Goal: Use online tool/utility: Utilize a website feature to perform a specific function

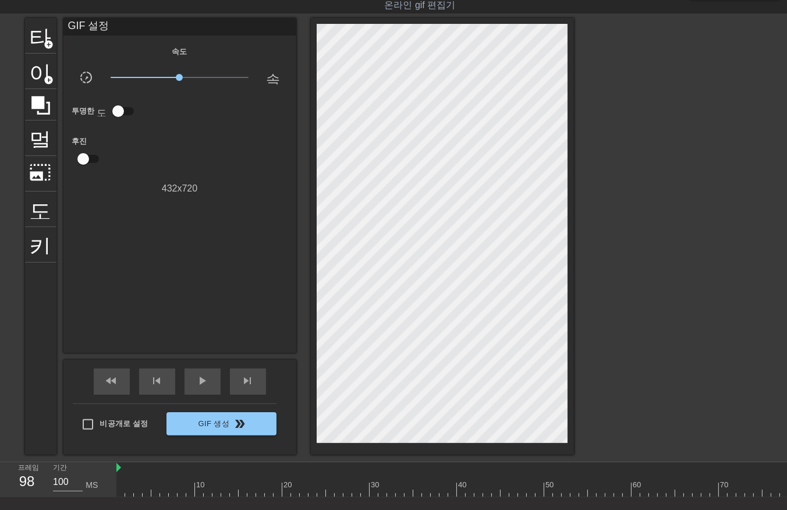
scroll to position [0, 188]
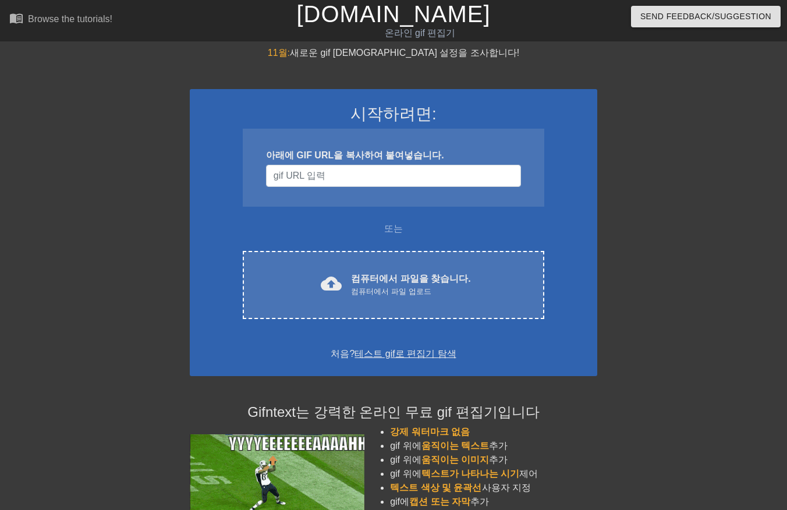
scroll to position [28, 0]
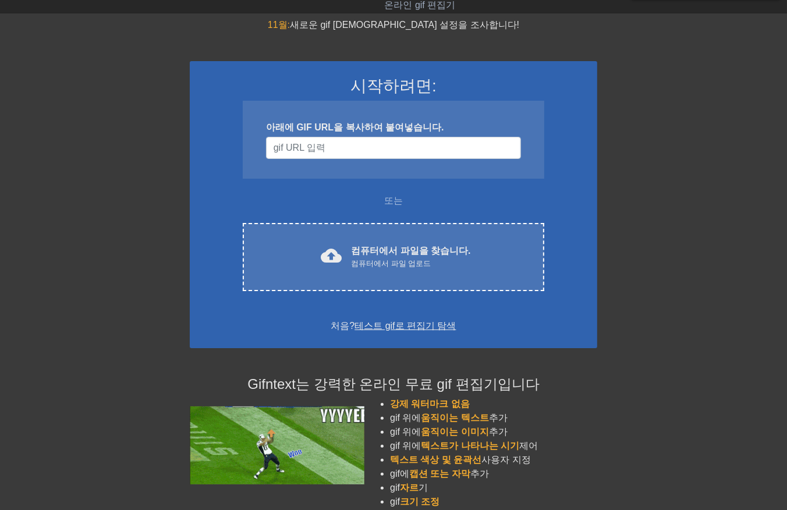
click at [252, 495] on div at bounding box center [270, 514] width 160 height 59
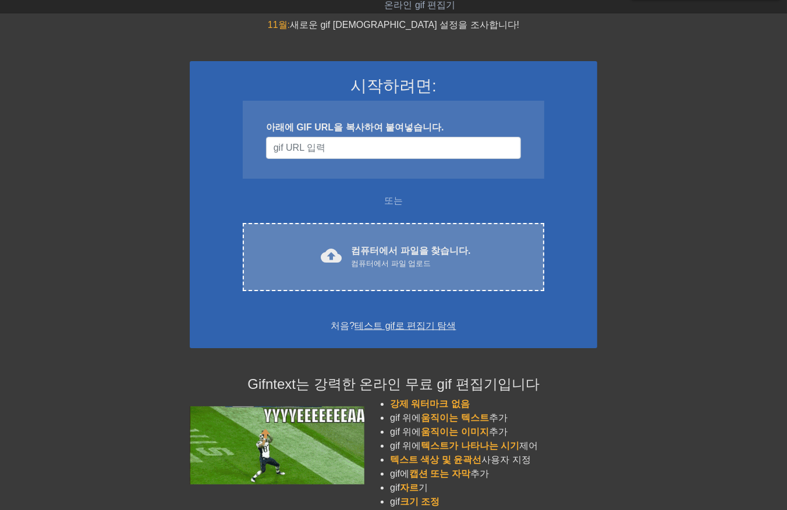
click at [376, 250] on font "컴퓨터에서 파일을 찾습니다." at bounding box center [410, 251] width 119 height 10
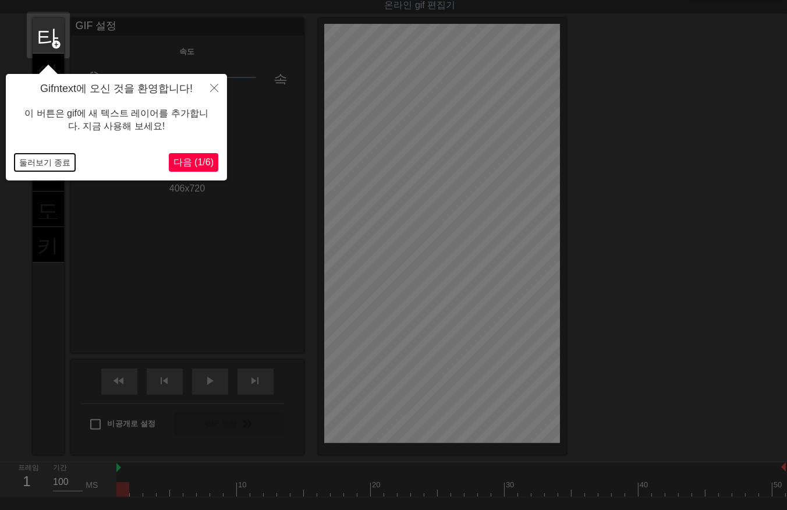
click at [37, 158] on button "둘러보기 종료" at bounding box center [45, 162] width 61 height 17
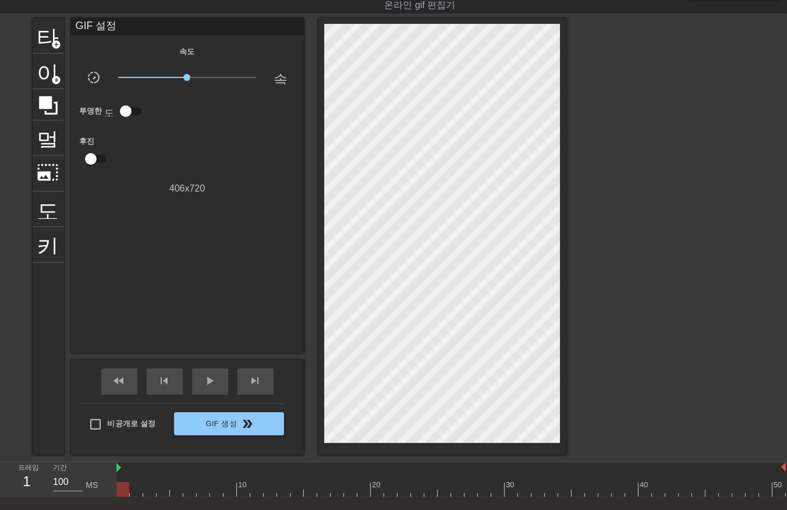
drag, startPoint x: 123, startPoint y: 489, endPoint x: 126, endPoint y: 496, distance: 7.8
click at [126, 496] on div "10 20 30 40 50" at bounding box center [451, 479] width 670 height 35
drag, startPoint x: 123, startPoint y: 490, endPoint x: 814, endPoint y: 492, distance: 690.2
click at [787, 492] on html "menu_book 튜토리얼을 찾아보세요! Gifntext.com 온라인 gif 편집기 피드백/제안 보내기 타이틀 add_circle 이미지 a…" at bounding box center [393, 275] width 787 height 606
click at [122, 486] on div at bounding box center [451, 489] width 670 height 15
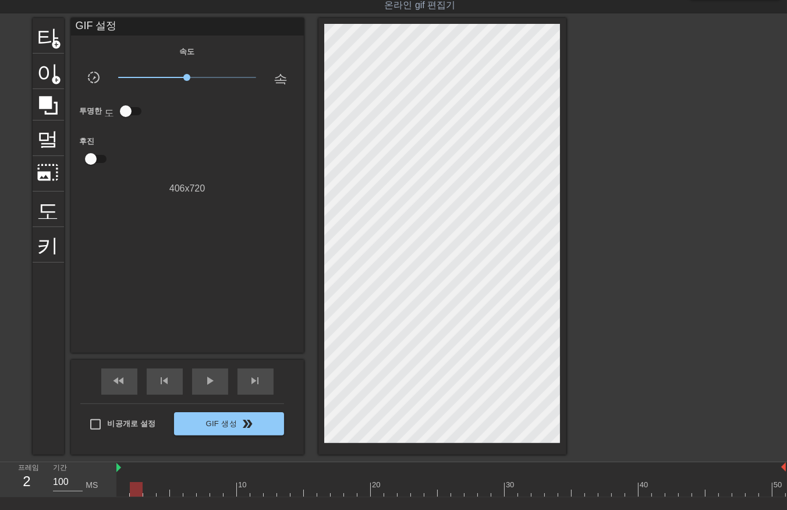
click at [135, 487] on div at bounding box center [451, 489] width 670 height 15
drag, startPoint x: 121, startPoint y: 492, endPoint x: 129, endPoint y: 491, distance: 7.6
click at [123, 492] on div at bounding box center [451, 489] width 670 height 15
click at [135, 489] on div at bounding box center [451, 489] width 670 height 15
click at [148, 490] on div at bounding box center [451, 489] width 670 height 15
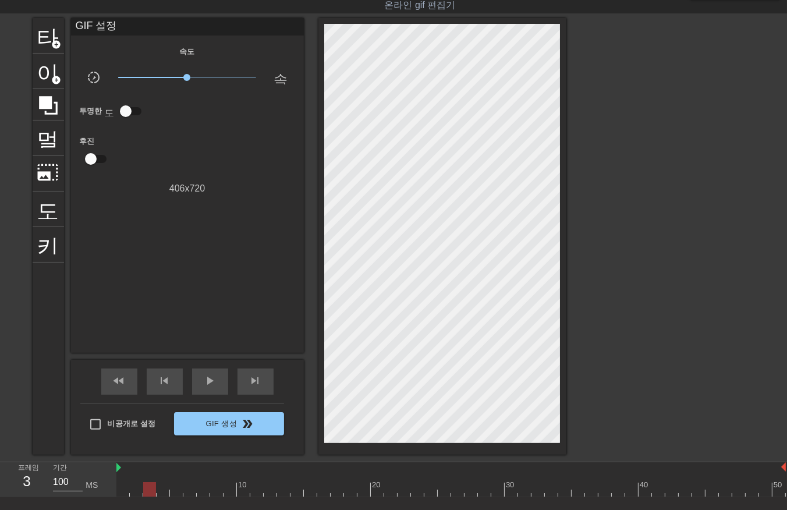
click at [164, 490] on div at bounding box center [451, 489] width 670 height 15
click at [173, 490] on div at bounding box center [451, 489] width 670 height 15
click at [188, 491] on div at bounding box center [451, 489] width 670 height 15
click at [204, 492] on div at bounding box center [451, 489] width 670 height 15
click at [214, 490] on div at bounding box center [451, 489] width 670 height 15
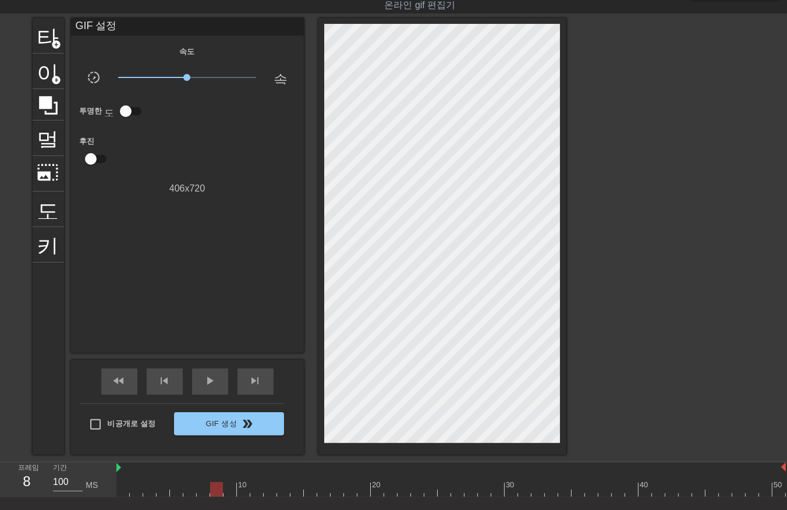
drag, startPoint x: 226, startPoint y: 488, endPoint x: 234, endPoint y: 488, distance: 8.2
click at [228, 488] on div at bounding box center [451, 489] width 670 height 15
click at [242, 488] on div at bounding box center [451, 489] width 670 height 15
click at [255, 490] on div at bounding box center [451, 489] width 670 height 15
click at [267, 493] on div at bounding box center [451, 489] width 670 height 15
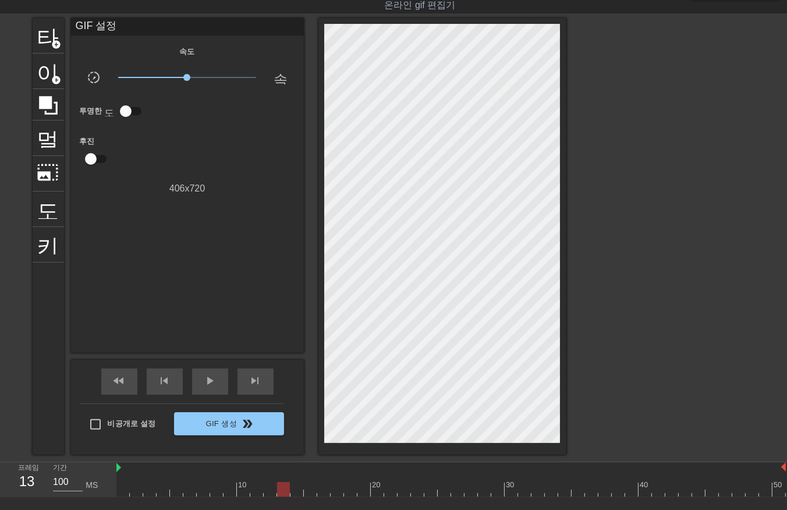
click at [281, 488] on div at bounding box center [451, 489] width 670 height 15
click at [298, 488] on div at bounding box center [451, 489] width 670 height 15
click at [306, 490] on div at bounding box center [451, 489] width 670 height 15
click at [319, 490] on div at bounding box center [451, 489] width 670 height 15
click at [336, 491] on div at bounding box center [451, 489] width 670 height 15
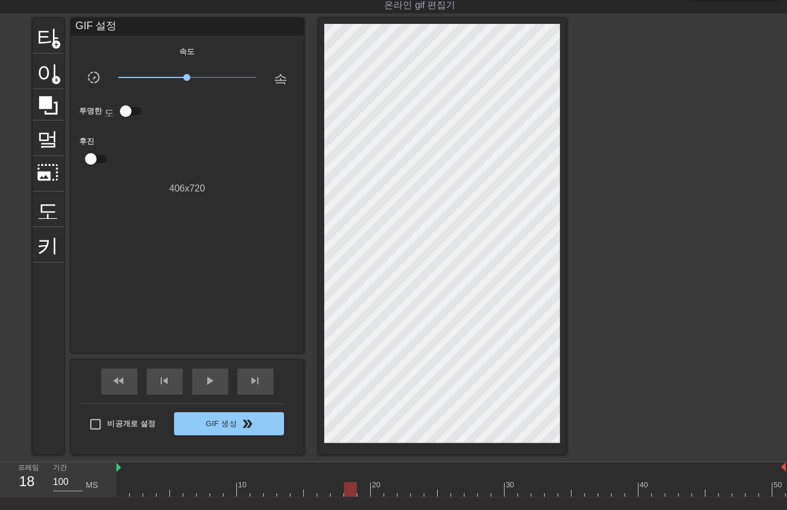
drag, startPoint x: 351, startPoint y: 490, endPoint x: 357, endPoint y: 492, distance: 5.9
click at [351, 492] on div at bounding box center [451, 489] width 670 height 15
click at [361, 491] on div at bounding box center [451, 489] width 670 height 15
click at [377, 490] on div at bounding box center [451, 489] width 670 height 15
drag, startPoint x: 390, startPoint y: 488, endPoint x: 398, endPoint y: 489, distance: 8.2
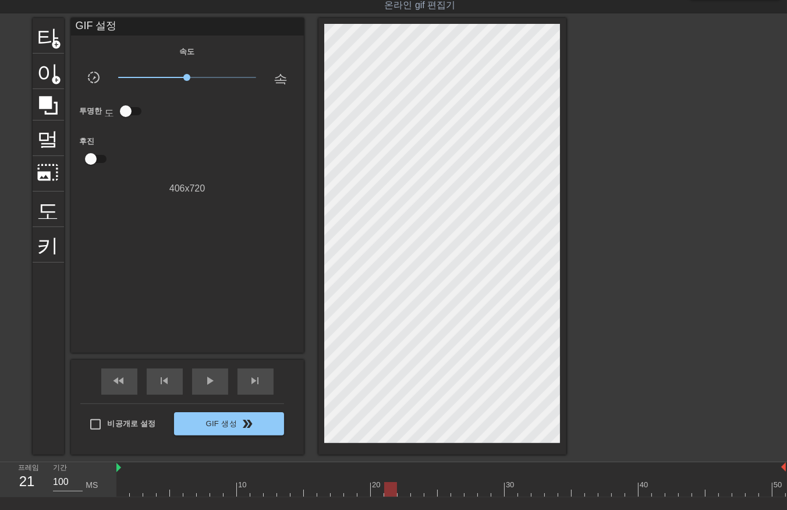
click at [390, 489] on div at bounding box center [451, 489] width 670 height 15
drag, startPoint x: 404, startPoint y: 486, endPoint x: 409, endPoint y: 492, distance: 7.8
click at [404, 488] on div at bounding box center [451, 489] width 670 height 15
click at [416, 488] on div at bounding box center [451, 489] width 670 height 15
click at [431, 492] on div at bounding box center [451, 489] width 670 height 15
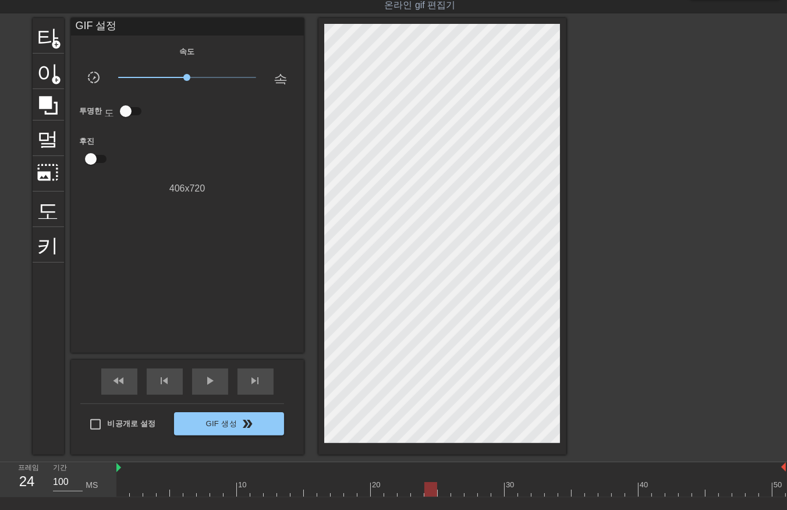
click at [444, 493] on div at bounding box center [451, 489] width 670 height 15
drag, startPoint x: 456, startPoint y: 487, endPoint x: 467, endPoint y: 492, distance: 12.2
click at [457, 494] on div at bounding box center [451, 489] width 670 height 15
click at [467, 490] on div at bounding box center [451, 489] width 670 height 15
click at [481, 489] on div at bounding box center [451, 489] width 670 height 15
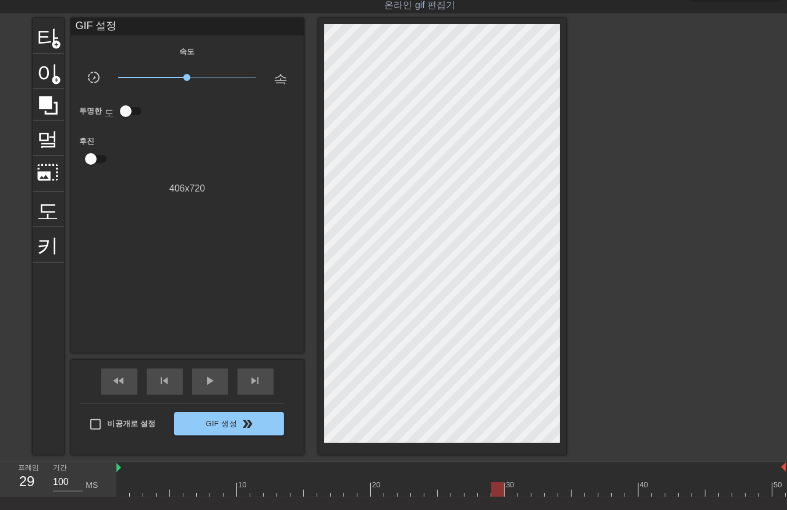
drag, startPoint x: 494, startPoint y: 487, endPoint x: 511, endPoint y: 487, distance: 16.9
click at [494, 488] on div at bounding box center [451, 489] width 670 height 15
click at [514, 488] on div at bounding box center [451, 489] width 670 height 15
click at [526, 489] on div at bounding box center [451, 489] width 670 height 15
click at [535, 487] on div at bounding box center [451, 489] width 670 height 15
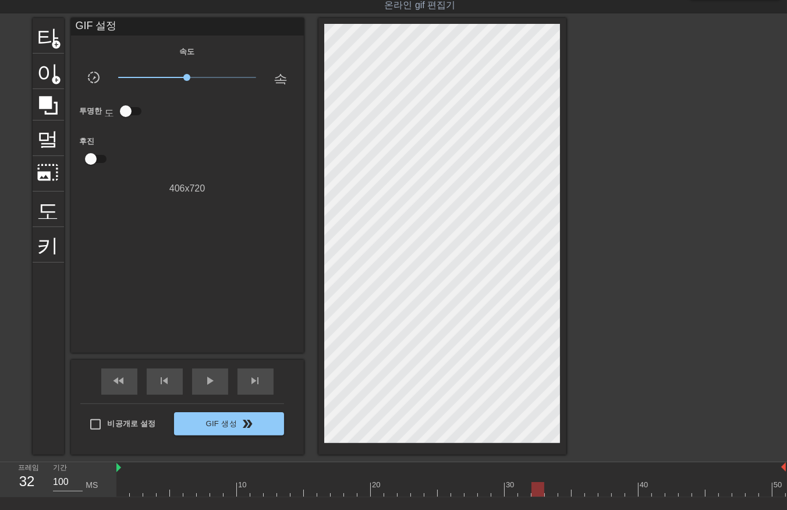
click at [551, 488] on div at bounding box center [451, 489] width 670 height 15
drag, startPoint x: 561, startPoint y: 488, endPoint x: 570, endPoint y: 489, distance: 8.9
click at [562, 488] on div at bounding box center [451, 489] width 670 height 15
drag, startPoint x: 574, startPoint y: 488, endPoint x: 583, endPoint y: 490, distance: 8.9
click at [575, 492] on div at bounding box center [451, 489] width 670 height 15
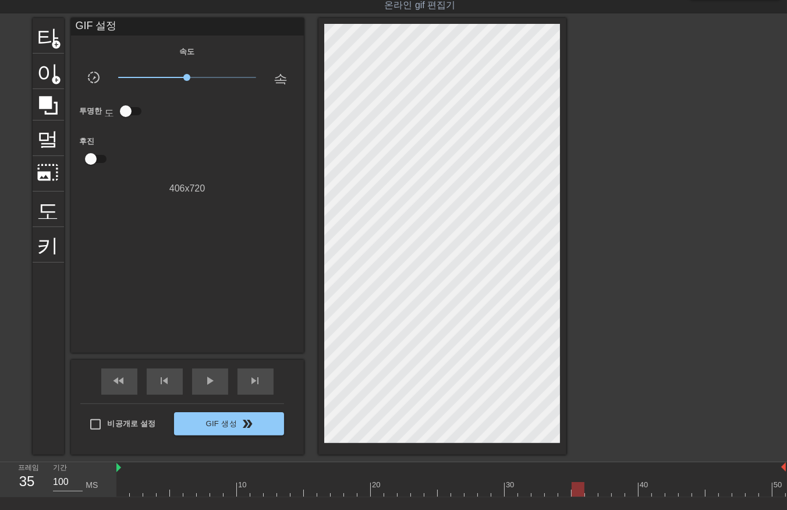
click at [587, 490] on div at bounding box center [451, 489] width 670 height 15
drag, startPoint x: 604, startPoint y: 488, endPoint x: 609, endPoint y: 491, distance: 6.0
click at [606, 491] on div at bounding box center [451, 489] width 670 height 15
click at [617, 491] on div at bounding box center [451, 489] width 670 height 15
click at [630, 489] on div at bounding box center [451, 489] width 670 height 15
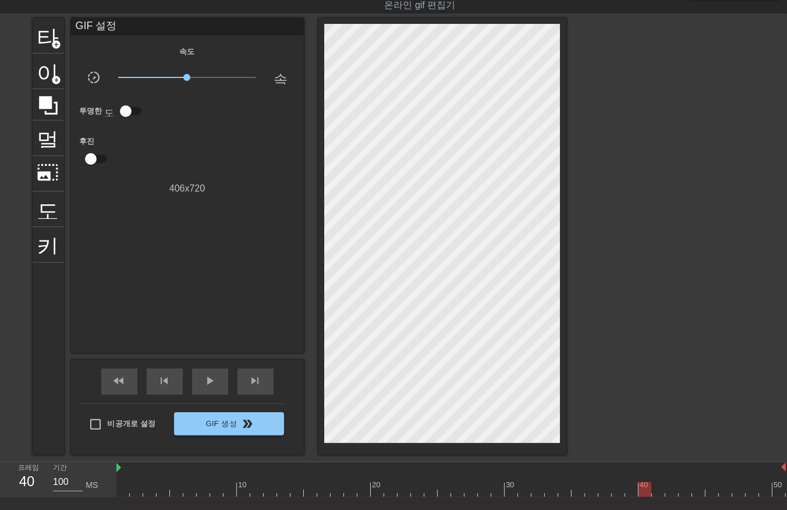
drag, startPoint x: 643, startPoint y: 485, endPoint x: 650, endPoint y: 489, distance: 8.1
click at [644, 489] on div at bounding box center [451, 489] width 670 height 15
drag, startPoint x: 657, startPoint y: 488, endPoint x: 664, endPoint y: 494, distance: 9.5
click at [658, 490] on div at bounding box center [451, 489] width 670 height 15
drag, startPoint x: 671, startPoint y: 484, endPoint x: 686, endPoint y: 493, distance: 17.0
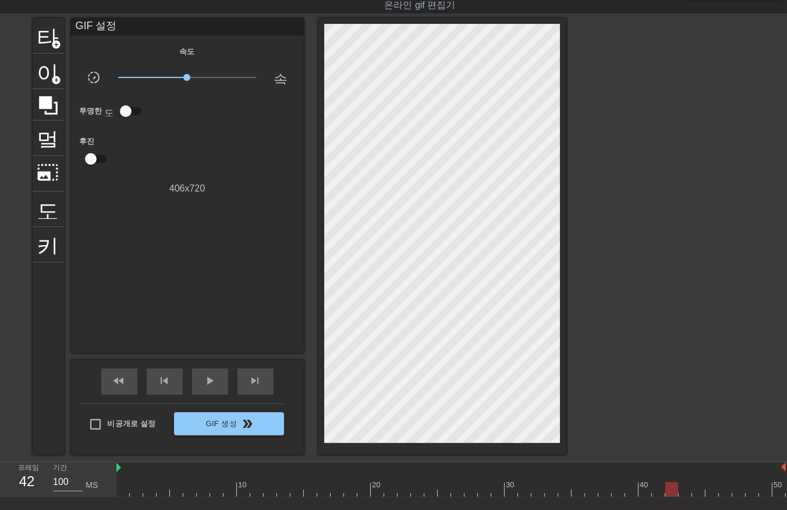
click at [670, 487] on div at bounding box center [451, 489] width 670 height 15
drag, startPoint x: 681, startPoint y: 486, endPoint x: 692, endPoint y: 492, distance: 12.3
click at [686, 493] on div at bounding box center [451, 489] width 670 height 15
click at [697, 490] on div at bounding box center [451, 489] width 670 height 15
drag, startPoint x: 711, startPoint y: 488, endPoint x: 727, endPoint y: 492, distance: 16.8
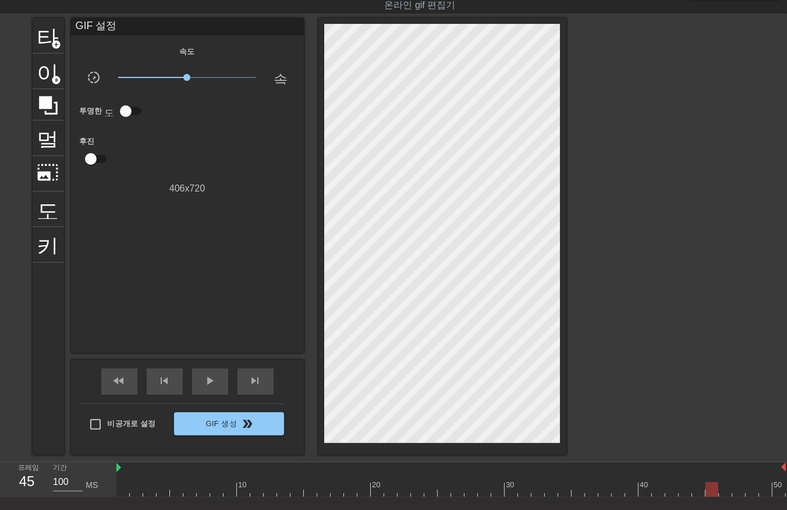
click at [719, 493] on div at bounding box center [451, 489] width 670 height 15
drag, startPoint x: 726, startPoint y: 484, endPoint x: 736, endPoint y: 489, distance: 11.2
click at [730, 488] on div at bounding box center [451, 489] width 670 height 15
drag, startPoint x: 737, startPoint y: 486, endPoint x: 741, endPoint y: 490, distance: 6.2
click at [740, 491] on div at bounding box center [451, 489] width 670 height 15
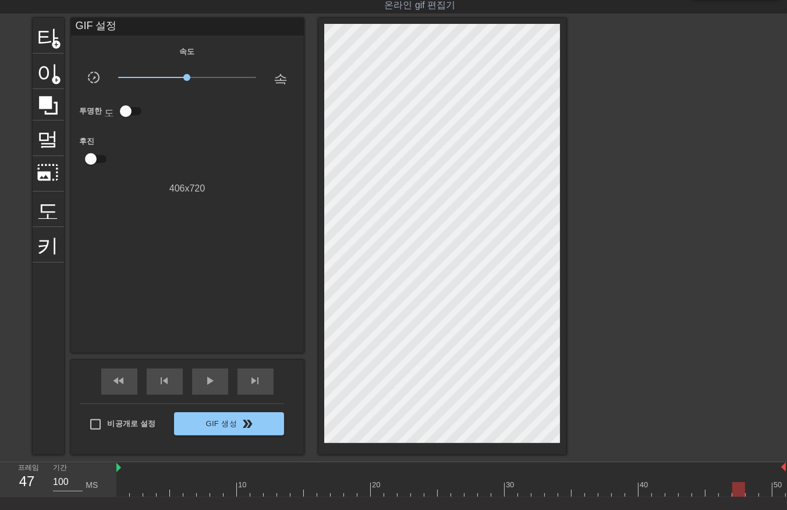
drag, startPoint x: 749, startPoint y: 486, endPoint x: 760, endPoint y: 490, distance: 11.1
click at [753, 489] on div at bounding box center [451, 489] width 670 height 15
drag, startPoint x: 764, startPoint y: 484, endPoint x: 767, endPoint y: 491, distance: 7.4
click at [765, 490] on div at bounding box center [451, 489] width 670 height 15
click at [775, 488] on div at bounding box center [451, 489] width 670 height 15
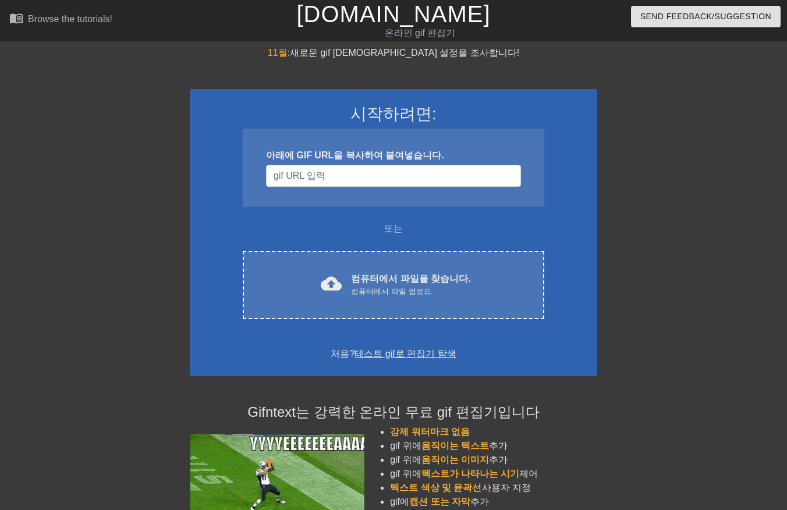
scroll to position [28, 0]
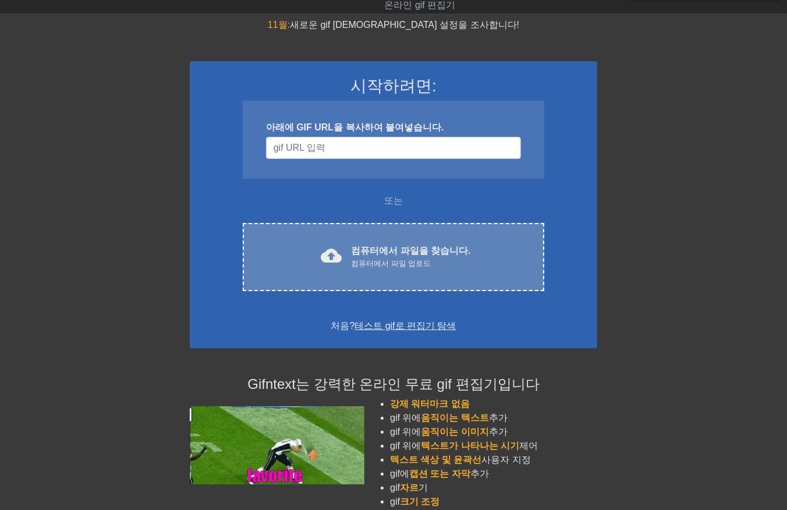
click at [419, 258] on div "컴퓨터에서 파일 업로드" at bounding box center [410, 264] width 119 height 12
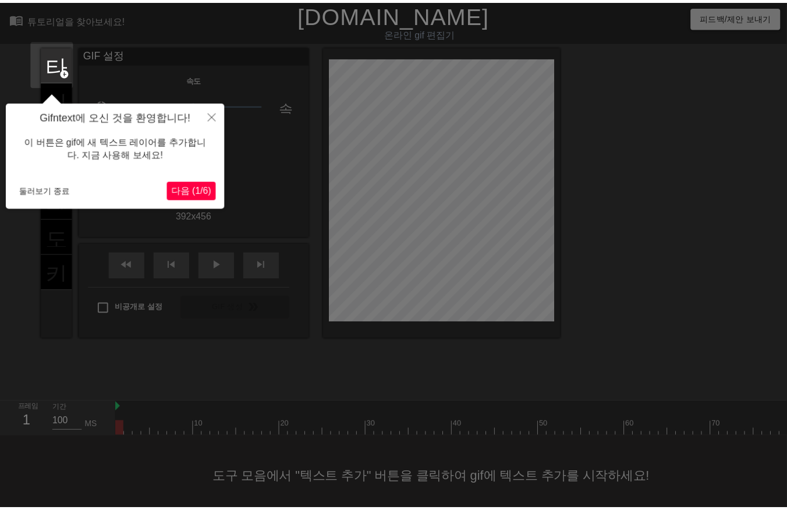
scroll to position [18, 0]
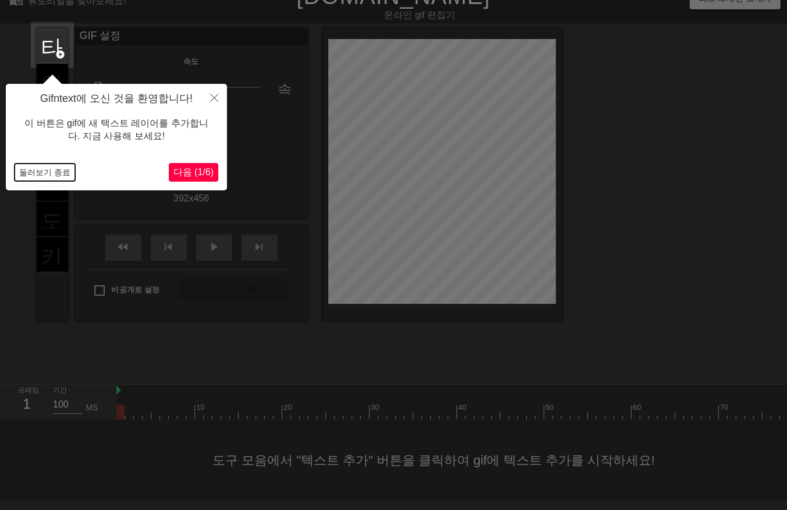
click at [36, 172] on button "둘러보기 종료" at bounding box center [45, 172] width 61 height 17
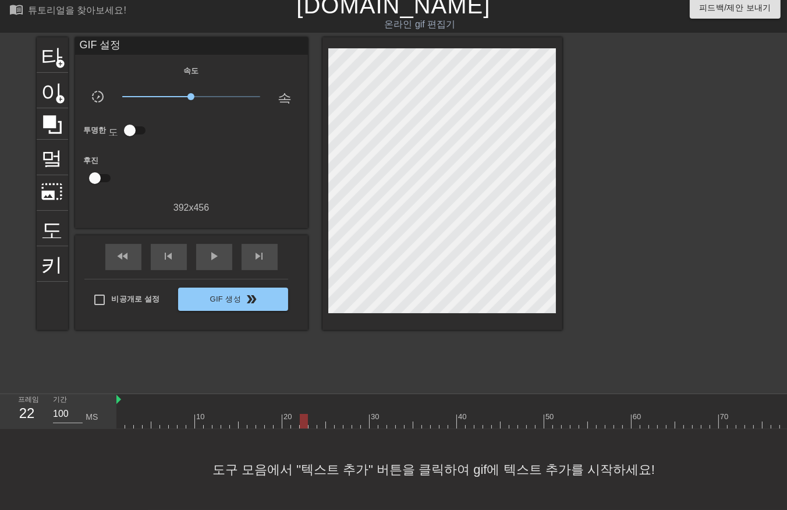
drag, startPoint x: 119, startPoint y: 414, endPoint x: 306, endPoint y: 422, distance: 186.6
click at [306, 422] on div "10 20 30 40 50 60 70 80 90 100 110" at bounding box center [451, 411] width 671 height 35
drag, startPoint x: 304, startPoint y: 410, endPoint x: 771, endPoint y: 405, distance: 466.6
click at [787, 420] on html "menu_book 튜토리얼을 찾아보세요! [DOMAIN_NAME] 온라인 gif 편집기 피드백/제안 보내기 타이틀 add_circle 이미지 …" at bounding box center [393, 250] width 787 height 519
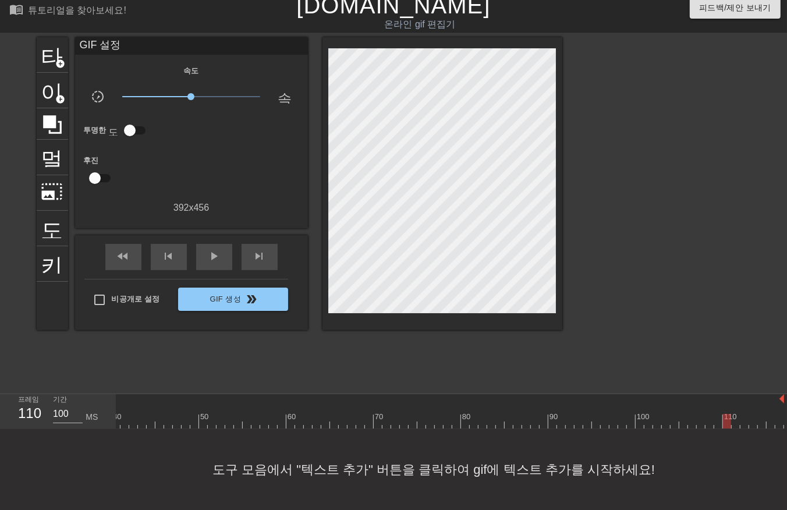
drag, startPoint x: 472, startPoint y: 415, endPoint x: 718, endPoint y: 440, distance: 247.6
click at [729, 441] on div "menu_book 튜토리얼을 찾아보세요! [DOMAIN_NAME] 온라인 gif 편집기 피드백/제안 보내기 타이틀 add_circle 이미지 …" at bounding box center [393, 250] width 787 height 519
click at [265, 414] on div at bounding box center [622, 421] width 1013 height 15
drag, startPoint x: 268, startPoint y: 410, endPoint x: 319, endPoint y: 416, distance: 51.1
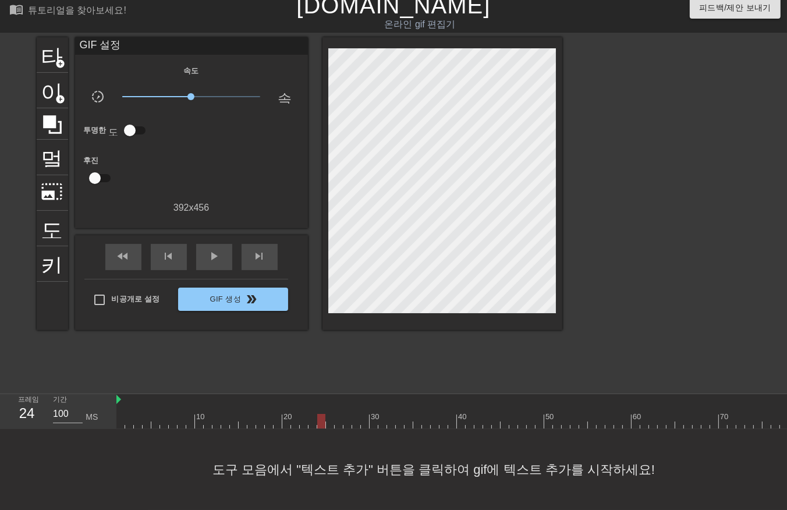
click at [321, 415] on div at bounding box center [321, 421] width 8 height 15
drag, startPoint x: 330, startPoint y: 410, endPoint x: 341, endPoint y: 417, distance: 13.6
click at [333, 414] on div at bounding box center [622, 421] width 1013 height 15
click at [338, 414] on div at bounding box center [622, 421] width 1013 height 15
click at [348, 414] on div at bounding box center [622, 421] width 1013 height 15
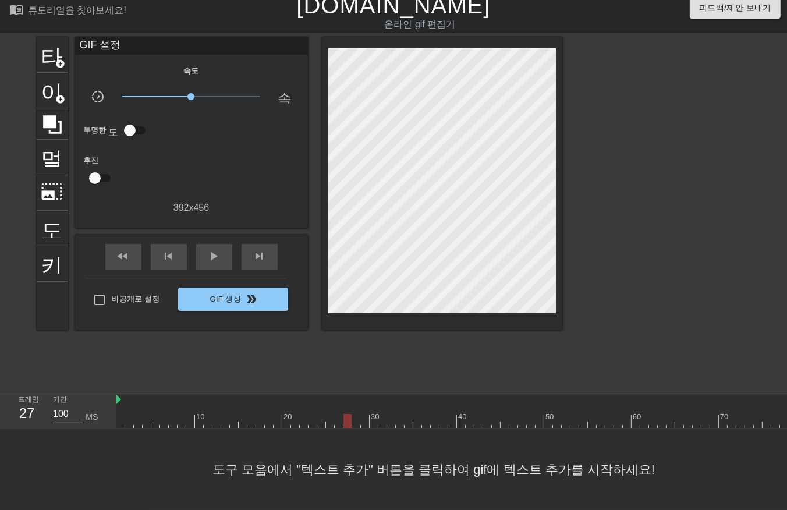
click at [357, 415] on div at bounding box center [622, 421] width 1013 height 15
drag, startPoint x: 362, startPoint y: 411, endPoint x: 377, endPoint y: 422, distance: 18.8
click at [365, 414] on div at bounding box center [622, 421] width 1013 height 15
drag, startPoint x: 371, startPoint y: 412, endPoint x: 377, endPoint y: 416, distance: 7.1
click at [373, 415] on div at bounding box center [622, 421] width 1013 height 15
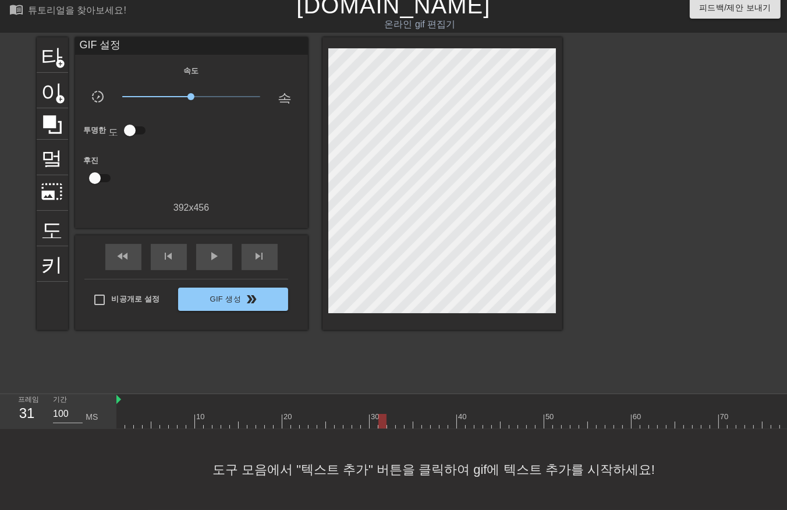
drag, startPoint x: 380, startPoint y: 414, endPoint x: 388, endPoint y: 418, distance: 8.3
click at [382, 415] on div at bounding box center [622, 421] width 1013 height 15
drag, startPoint x: 387, startPoint y: 412, endPoint x: 393, endPoint y: 417, distance: 7.8
click at [390, 415] on div at bounding box center [622, 421] width 1013 height 15
drag, startPoint x: 397, startPoint y: 412, endPoint x: 406, endPoint y: 416, distance: 9.4
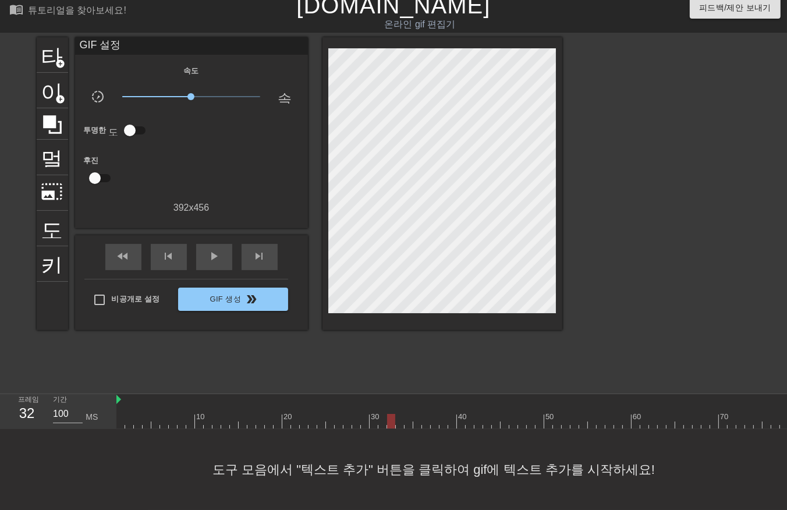
click at [399, 414] on div at bounding box center [622, 421] width 1013 height 15
click at [407, 414] on div at bounding box center [622, 421] width 1013 height 15
click at [415, 414] on div at bounding box center [622, 421] width 1013 height 15
drag, startPoint x: 423, startPoint y: 412, endPoint x: 427, endPoint y: 418, distance: 6.8
click at [424, 416] on div at bounding box center [622, 421] width 1013 height 15
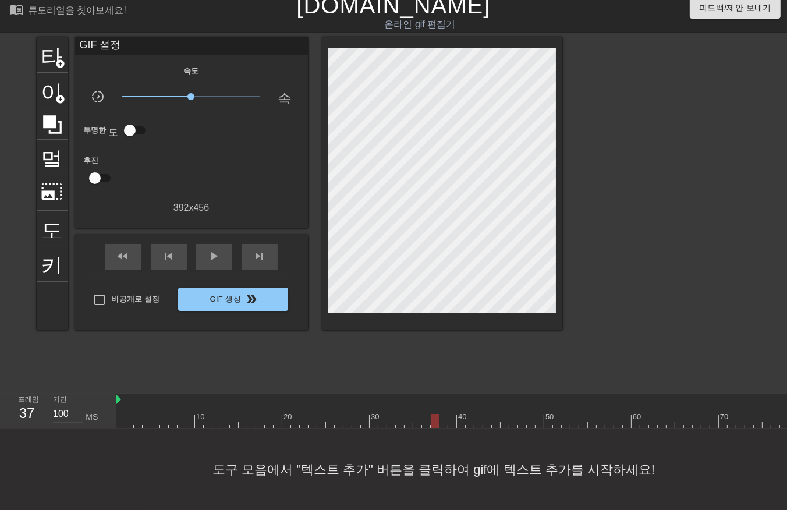
drag, startPoint x: 433, startPoint y: 412, endPoint x: 441, endPoint y: 426, distance: 16.7
click at [432, 415] on div at bounding box center [622, 421] width 1013 height 15
click at [439, 414] on div at bounding box center [622, 421] width 1013 height 15
click at [309, 414] on div at bounding box center [622, 421] width 1013 height 15
click at [303, 414] on div at bounding box center [622, 421] width 1013 height 15
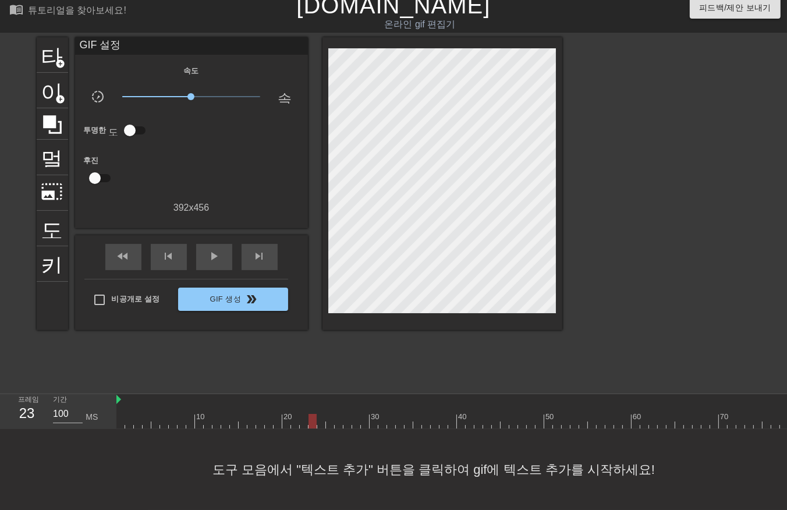
click at [311, 415] on div at bounding box center [622, 421] width 1013 height 15
click at [319, 414] on div at bounding box center [622, 421] width 1013 height 15
click at [326, 414] on div at bounding box center [622, 421] width 1013 height 15
click at [337, 414] on div at bounding box center [622, 421] width 1013 height 15
drag, startPoint x: 345, startPoint y: 412, endPoint x: 352, endPoint y: 415, distance: 7.0
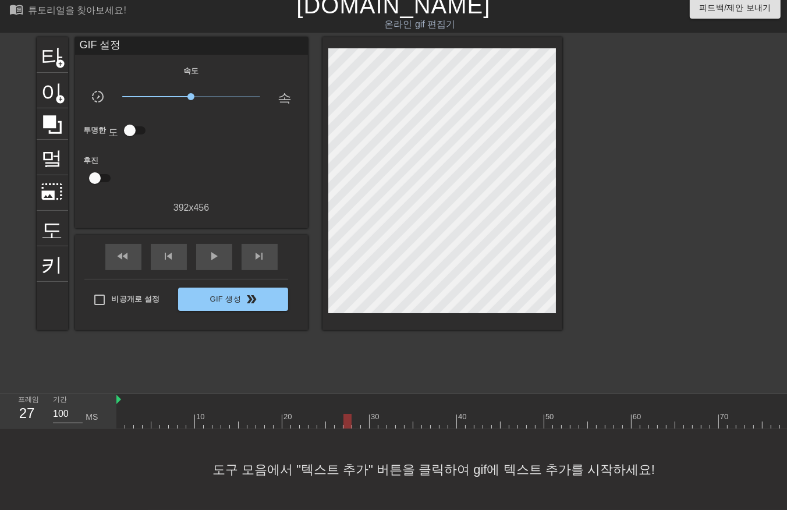
click at [345, 414] on div at bounding box center [622, 421] width 1013 height 15
click at [353, 414] on div at bounding box center [622, 421] width 1013 height 15
click at [363, 414] on div at bounding box center [622, 421] width 1013 height 15
click at [371, 414] on div at bounding box center [622, 421] width 1013 height 15
click at [377, 414] on div at bounding box center [622, 421] width 1013 height 15
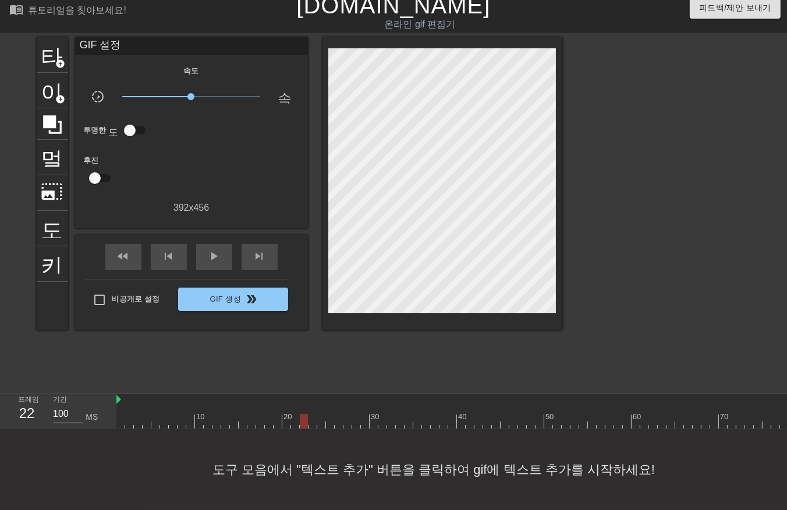
click at [304, 416] on div at bounding box center [622, 421] width 1013 height 15
click at [311, 415] on div at bounding box center [622, 421] width 1013 height 15
click at [319, 414] on div at bounding box center [622, 421] width 1013 height 15
drag, startPoint x: 326, startPoint y: 412, endPoint x: 331, endPoint y: 418, distance: 7.5
click at [326, 415] on div at bounding box center [622, 421] width 1013 height 15
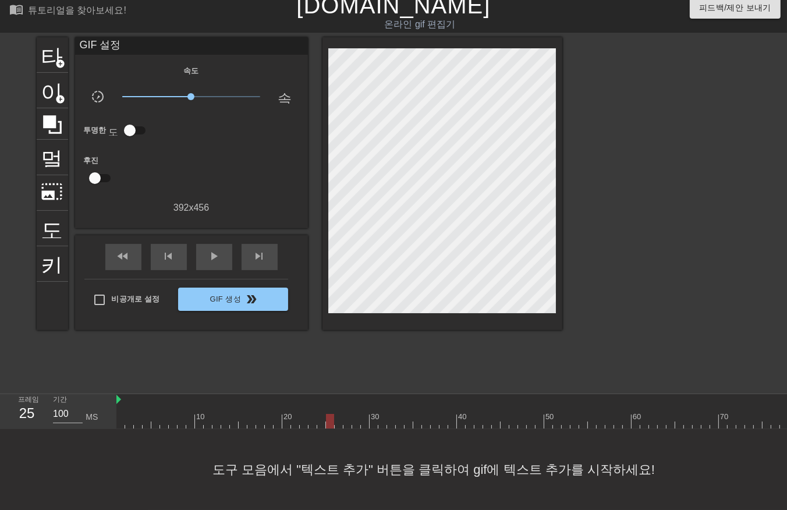
drag, startPoint x: 337, startPoint y: 411, endPoint x: 341, endPoint y: 416, distance: 6.6
click at [339, 415] on div at bounding box center [622, 421] width 1013 height 15
click at [346, 415] on div at bounding box center [622, 421] width 1013 height 15
click at [353, 415] on div at bounding box center [622, 421] width 1013 height 15
click at [363, 414] on div at bounding box center [622, 421] width 1013 height 15
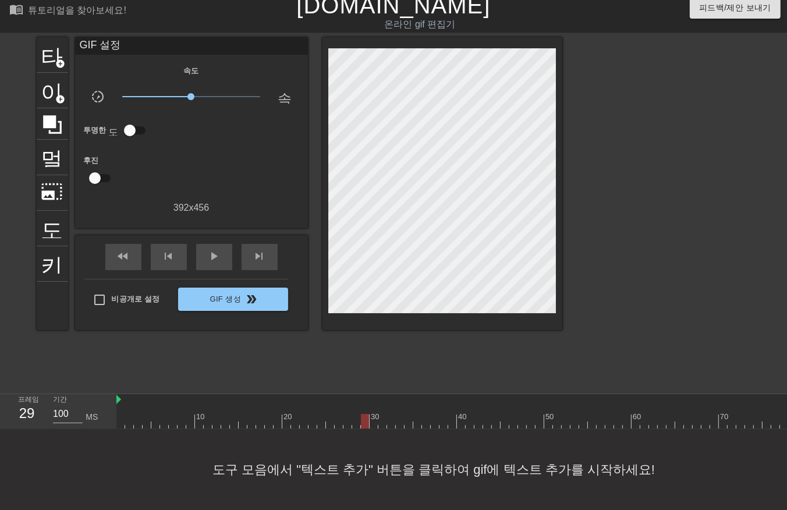
click at [371, 415] on div at bounding box center [622, 421] width 1013 height 15
drag, startPoint x: 381, startPoint y: 412, endPoint x: 380, endPoint y: 418, distance: 5.9
click at [380, 418] on div at bounding box center [622, 421] width 1013 height 15
drag, startPoint x: 390, startPoint y: 412, endPoint x: 389, endPoint y: 418, distance: 6.5
click at [388, 416] on div at bounding box center [622, 421] width 1013 height 15
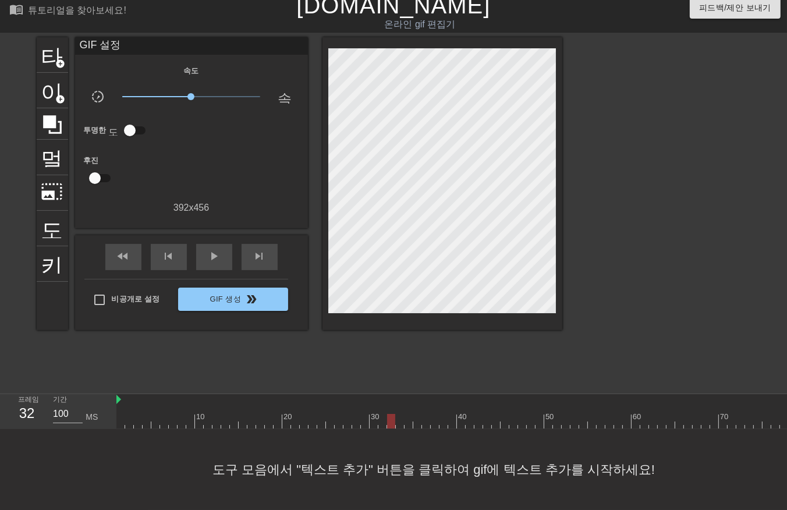
click at [396, 416] on div at bounding box center [622, 421] width 1013 height 15
click at [411, 415] on div at bounding box center [622, 421] width 1013 height 15
click at [416, 414] on div at bounding box center [622, 421] width 1013 height 15
click at [424, 415] on div at bounding box center [622, 421] width 1013 height 15
drag, startPoint x: 432, startPoint y: 412, endPoint x: 435, endPoint y: 421, distance: 9.2
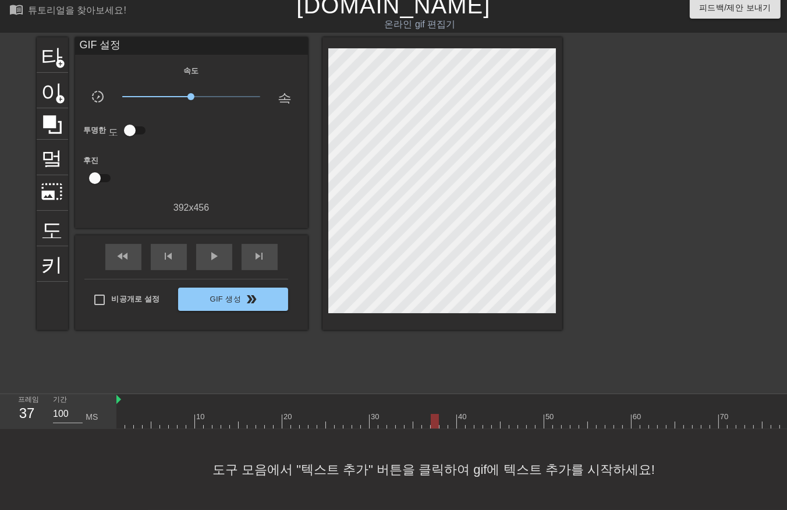
click at [433, 417] on div at bounding box center [622, 421] width 1013 height 15
drag, startPoint x: 443, startPoint y: 412, endPoint x: 443, endPoint y: 420, distance: 8.2
click at [443, 420] on div "10 20 30 40 50 60 70 80 90 100 110" at bounding box center [451, 411] width 671 height 35
click at [451, 415] on div at bounding box center [622, 421] width 1013 height 15
drag, startPoint x: 462, startPoint y: 411, endPoint x: 471, endPoint y: 423, distance: 15.0
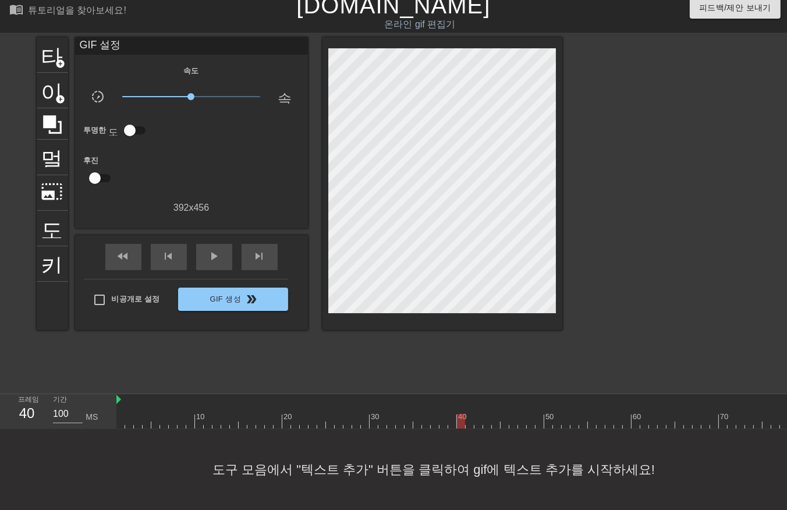
click at [463, 418] on div at bounding box center [622, 421] width 1013 height 15
drag, startPoint x: 468, startPoint y: 411, endPoint x: 469, endPoint y: 417, distance: 6.1
click at [469, 416] on div at bounding box center [622, 421] width 1013 height 15
drag, startPoint x: 478, startPoint y: 411, endPoint x: 480, endPoint y: 419, distance: 8.3
click at [480, 419] on div "10 20 30 40 50 60 70 80 90 100 110" at bounding box center [622, 411] width 1013 height 35
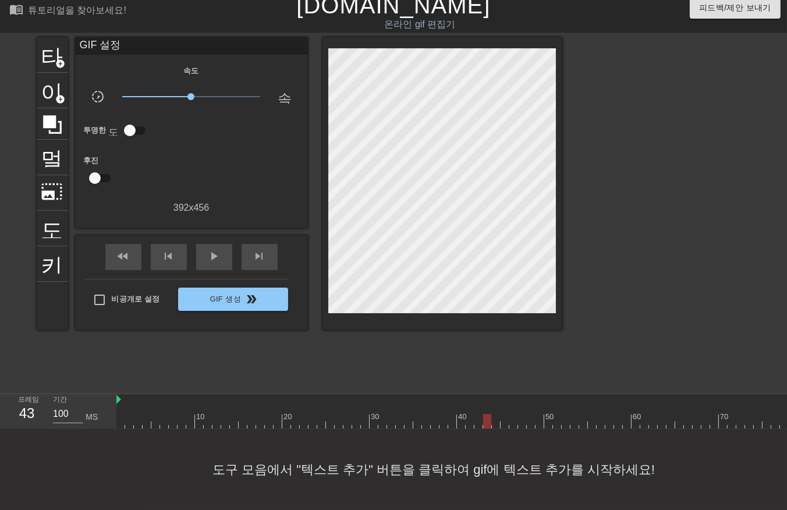
drag, startPoint x: 486, startPoint y: 412, endPoint x: 488, endPoint y: 421, distance: 9.0
click at [487, 421] on div "10 20 30 40 50 60 70 80 90 100 110" at bounding box center [451, 411] width 671 height 35
click at [494, 414] on div at bounding box center [622, 421] width 1013 height 15
drag, startPoint x: 503, startPoint y: 412, endPoint x: 511, endPoint y: 421, distance: 11.6
click at [503, 416] on div at bounding box center [622, 421] width 1013 height 15
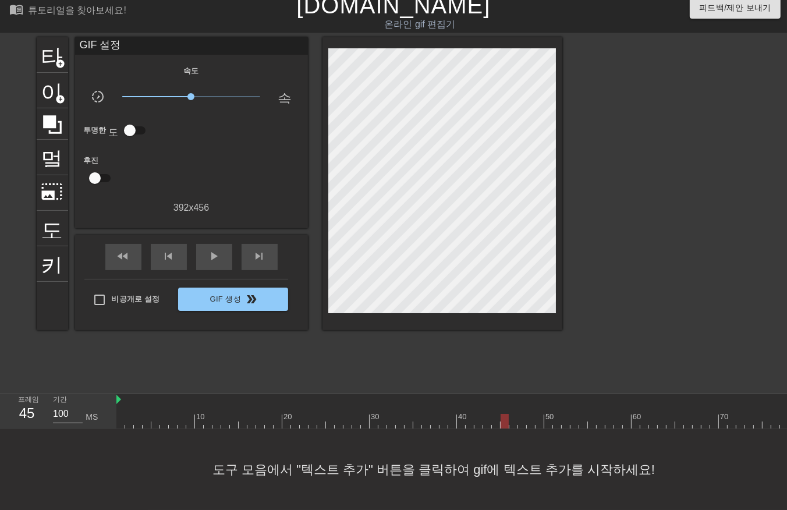
click at [511, 416] on div at bounding box center [622, 421] width 1013 height 15
click at [522, 415] on div at bounding box center [622, 421] width 1013 height 15
click at [528, 415] on div at bounding box center [622, 421] width 1013 height 15
click at [193, 416] on div at bounding box center [277, 421] width 1013 height 15
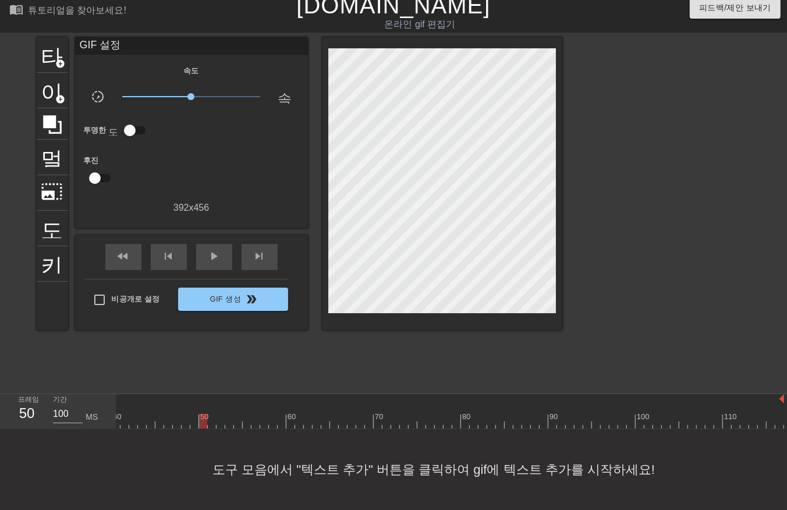
drag, startPoint x: 202, startPoint y: 412, endPoint x: 204, endPoint y: 418, distance: 6.8
click at [202, 415] on div at bounding box center [277, 421] width 1013 height 15
drag, startPoint x: 503, startPoint y: 416, endPoint x: 430, endPoint y: 421, distance: 73.0
click at [430, 421] on div "10 20 30 40 50 60 70 80 90 100 110" at bounding box center [451, 411] width 671 height 35
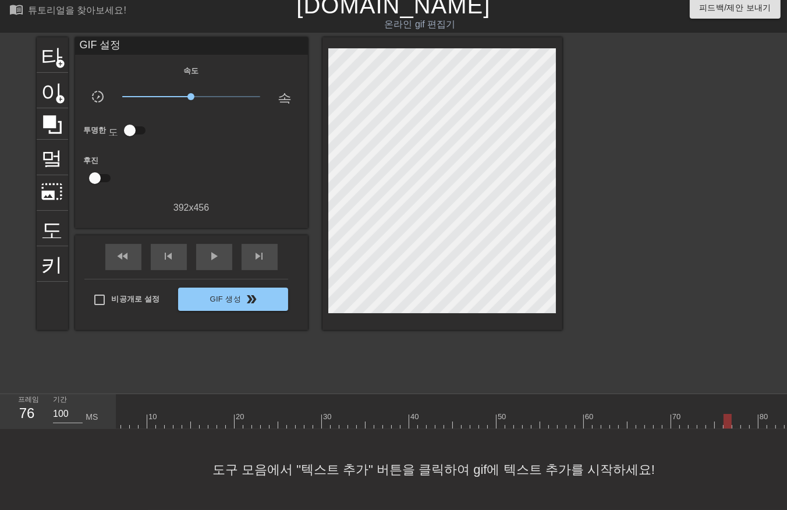
click at [321, 418] on div at bounding box center [575, 421] width 1013 height 15
click at [252, 417] on div at bounding box center [585, 421] width 1013 height 15
click at [275, 415] on div at bounding box center [585, 421] width 1013 height 15
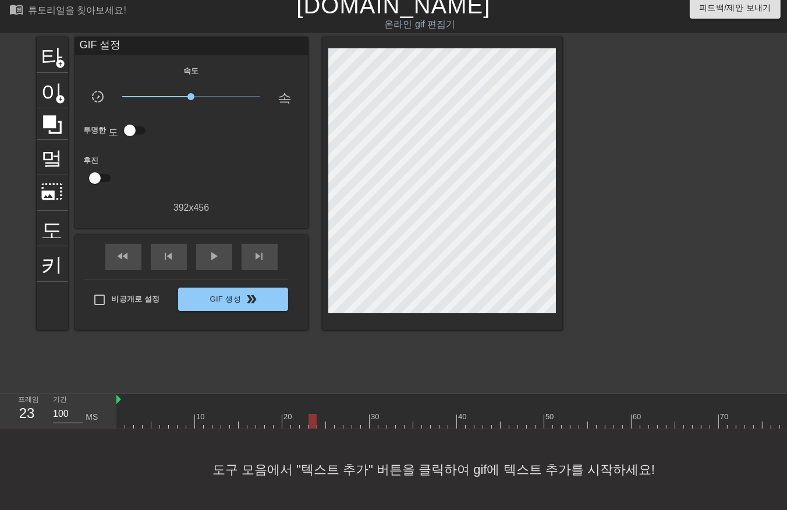
click at [309, 415] on div at bounding box center [313, 421] width 8 height 15
click at [301, 416] on div at bounding box center [622, 421] width 1013 height 15
click at [312, 415] on div at bounding box center [622, 421] width 1013 height 15
click at [321, 414] on div at bounding box center [622, 421] width 1013 height 15
click at [329, 414] on div at bounding box center [622, 421] width 1013 height 15
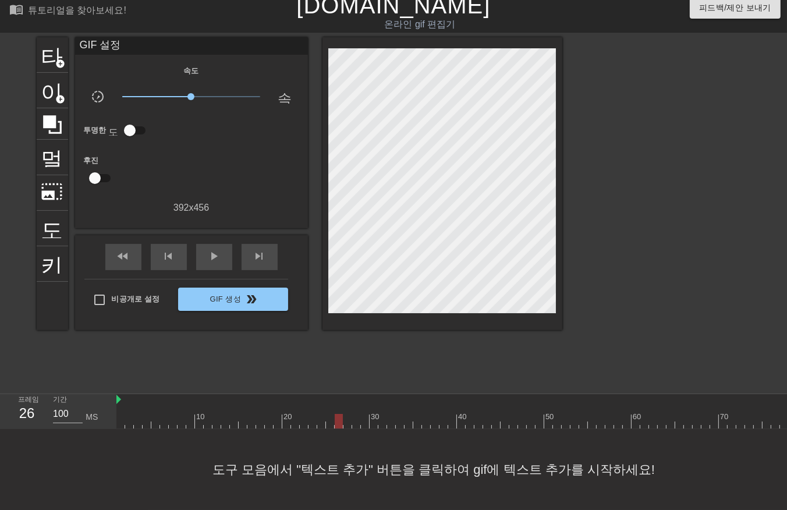
click at [338, 414] on div at bounding box center [622, 421] width 1013 height 15
click at [347, 414] on div at bounding box center [622, 421] width 1013 height 15
click at [354, 414] on div at bounding box center [622, 421] width 1013 height 15
click at [363, 414] on div at bounding box center [622, 421] width 1013 height 15
click at [373, 414] on div at bounding box center [622, 421] width 1013 height 15
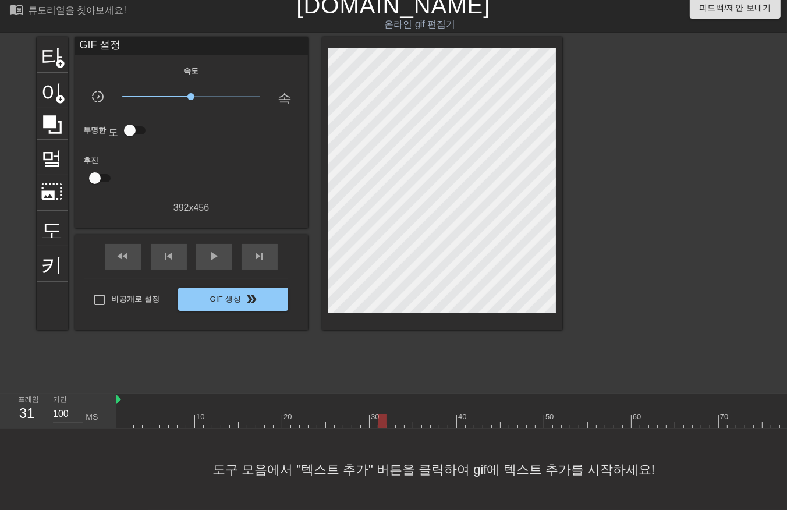
click at [381, 414] on div at bounding box center [622, 421] width 1013 height 15
drag, startPoint x: 388, startPoint y: 412, endPoint x: 391, endPoint y: 418, distance: 6.8
click at [388, 415] on div at bounding box center [622, 421] width 1013 height 15
click at [397, 414] on div at bounding box center [622, 421] width 1013 height 15
click at [408, 414] on div at bounding box center [622, 421] width 1013 height 15
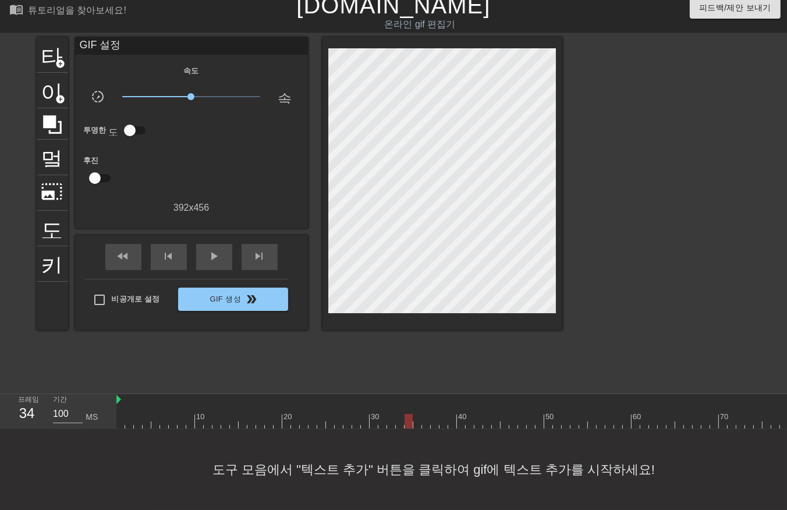
click at [416, 414] on div at bounding box center [622, 421] width 1013 height 15
click at [426, 414] on div at bounding box center [622, 421] width 1013 height 15
click at [434, 415] on div at bounding box center [622, 421] width 1013 height 15
click at [440, 414] on div at bounding box center [622, 421] width 1013 height 15
click at [451, 414] on div at bounding box center [622, 421] width 1013 height 15
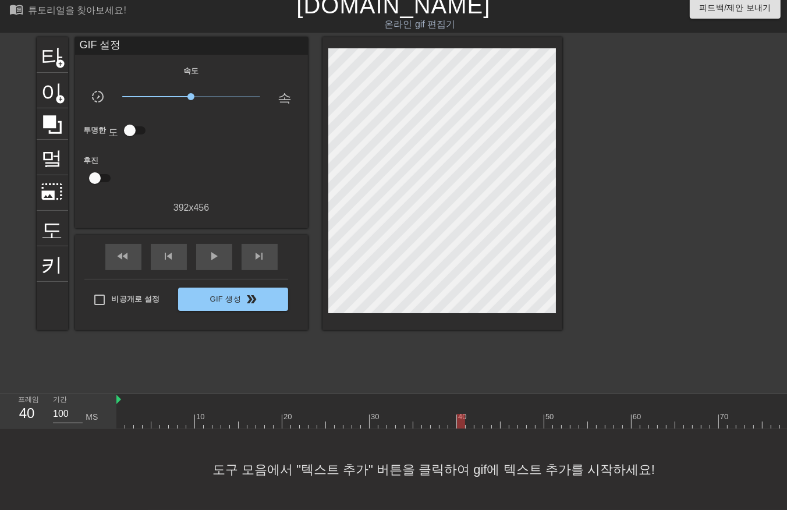
drag, startPoint x: 460, startPoint y: 412, endPoint x: 467, endPoint y: 420, distance: 10.7
click at [460, 415] on div at bounding box center [622, 421] width 1013 height 15
click at [469, 414] on div at bounding box center [622, 421] width 1013 height 15
click at [476, 416] on div at bounding box center [622, 421] width 1013 height 15
drag, startPoint x: 486, startPoint y: 412, endPoint x: 492, endPoint y: 415, distance: 6.0
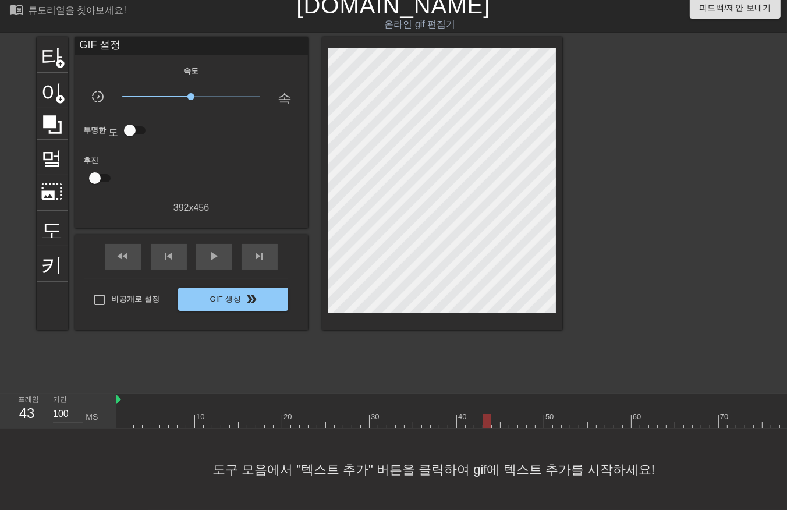
click at [486, 414] on div at bounding box center [622, 421] width 1013 height 15
click at [493, 414] on div at bounding box center [622, 421] width 1013 height 15
drag, startPoint x: 505, startPoint y: 412, endPoint x: 511, endPoint y: 415, distance: 6.5
click at [508, 415] on div at bounding box center [622, 421] width 1013 height 15
click at [514, 414] on div at bounding box center [622, 421] width 1013 height 15
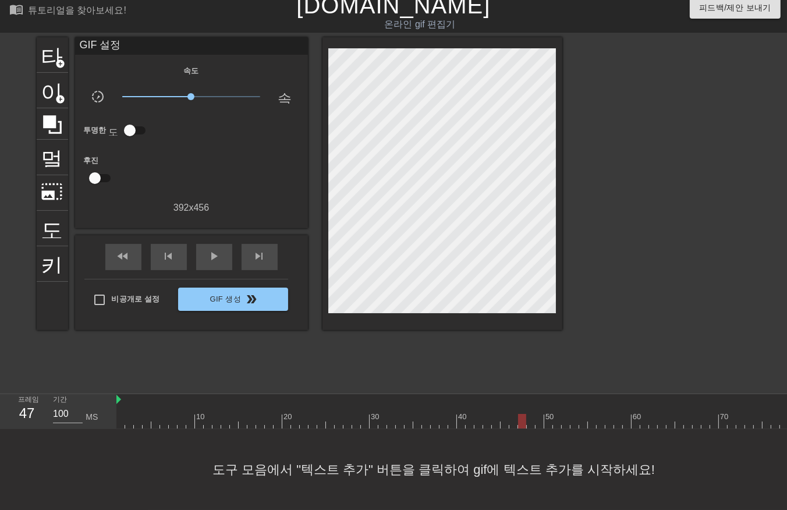
click at [522, 415] on div at bounding box center [622, 421] width 1013 height 15
click at [531, 416] on div at bounding box center [622, 421] width 1013 height 15
click at [538, 414] on div at bounding box center [622, 421] width 1013 height 15
drag, startPoint x: 546, startPoint y: 410, endPoint x: 550, endPoint y: 418, distance: 8.6
click at [548, 417] on div at bounding box center [622, 421] width 1013 height 15
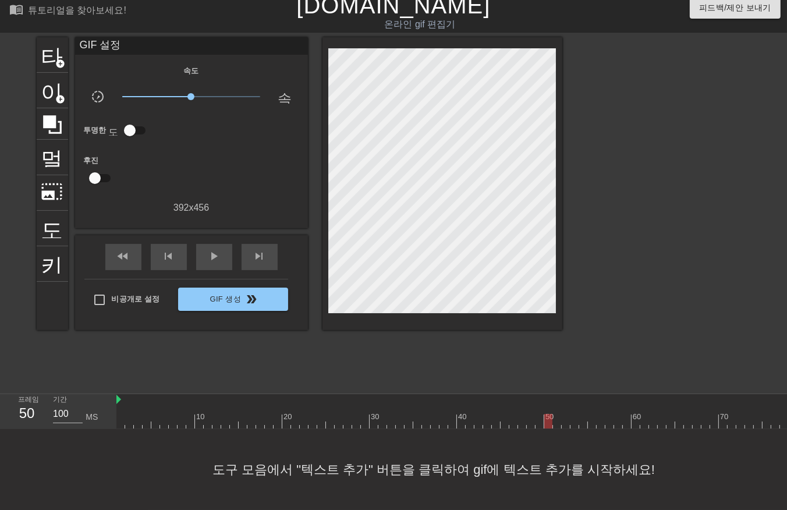
drag, startPoint x: 554, startPoint y: 411, endPoint x: 556, endPoint y: 416, distance: 5.9
click at [556, 416] on div at bounding box center [622, 421] width 1013 height 15
drag, startPoint x: 563, startPoint y: 410, endPoint x: 568, endPoint y: 418, distance: 9.2
click at [566, 417] on div at bounding box center [622, 421] width 1013 height 15
click at [571, 414] on div at bounding box center [622, 421] width 1013 height 15
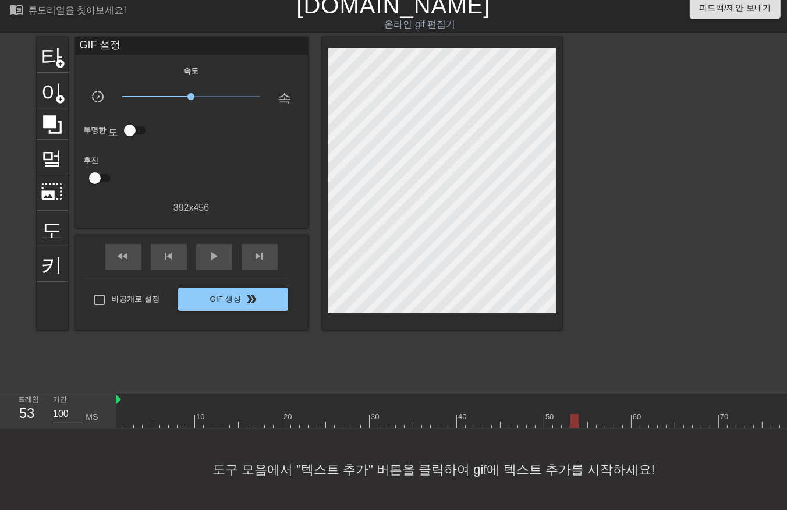
drag, startPoint x: 578, startPoint y: 411, endPoint x: 584, endPoint y: 415, distance: 6.6
click at [579, 414] on div at bounding box center [622, 421] width 1013 height 15
click at [590, 417] on div at bounding box center [622, 421] width 1013 height 15
click at [599, 415] on div at bounding box center [622, 421] width 1013 height 15
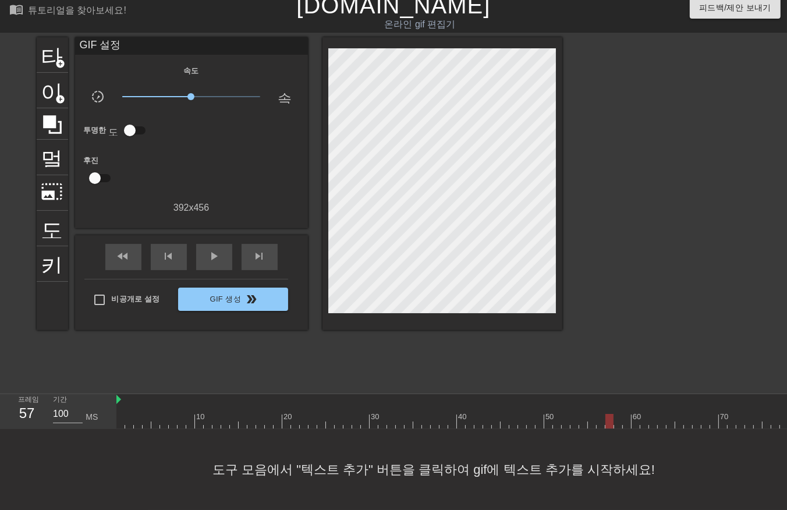
drag, startPoint x: 609, startPoint y: 414, endPoint x: 615, endPoint y: 418, distance: 7.9
click at [609, 417] on div at bounding box center [622, 421] width 1013 height 15
click at [615, 418] on div at bounding box center [622, 421] width 1013 height 15
click at [625, 414] on div at bounding box center [622, 421] width 1013 height 15
click at [633, 414] on div at bounding box center [622, 421] width 1013 height 15
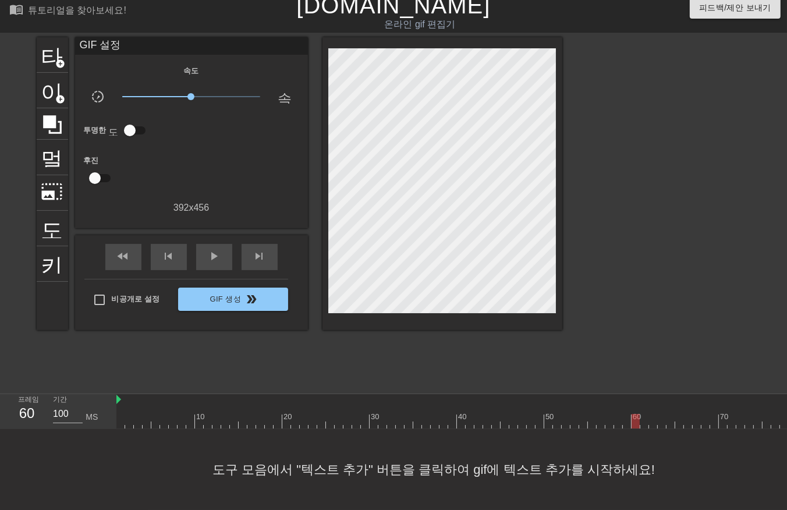
drag, startPoint x: 645, startPoint y: 412, endPoint x: 649, endPoint y: 419, distance: 7.8
click at [648, 418] on div at bounding box center [622, 421] width 1013 height 15
drag, startPoint x: 652, startPoint y: 412, endPoint x: 661, endPoint y: 418, distance: 10.8
click at [653, 415] on div at bounding box center [622, 421] width 1013 height 15
click at [661, 418] on div at bounding box center [622, 421] width 1013 height 15
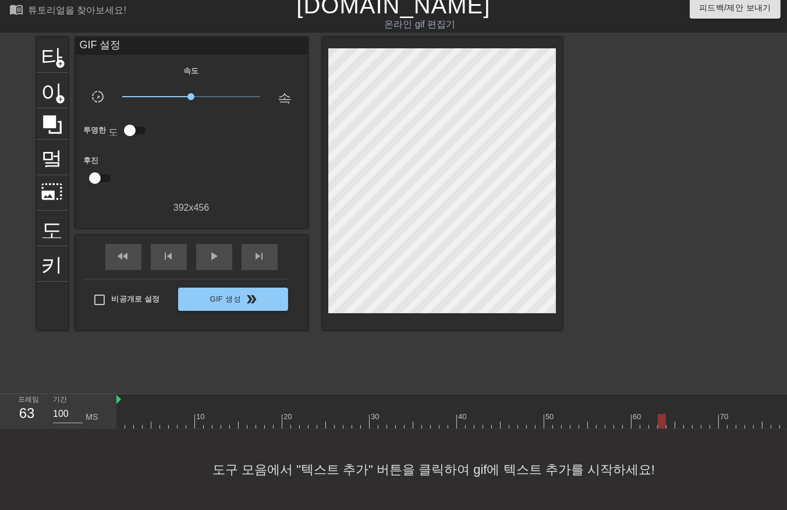
click at [667, 415] on div at bounding box center [622, 421] width 1013 height 15
drag, startPoint x: 677, startPoint y: 410, endPoint x: 683, endPoint y: 420, distance: 11.2
click at [679, 416] on div at bounding box center [622, 421] width 1013 height 15
click at [688, 415] on div at bounding box center [622, 421] width 1013 height 15
drag, startPoint x: 694, startPoint y: 412, endPoint x: 694, endPoint y: 421, distance: 8.7
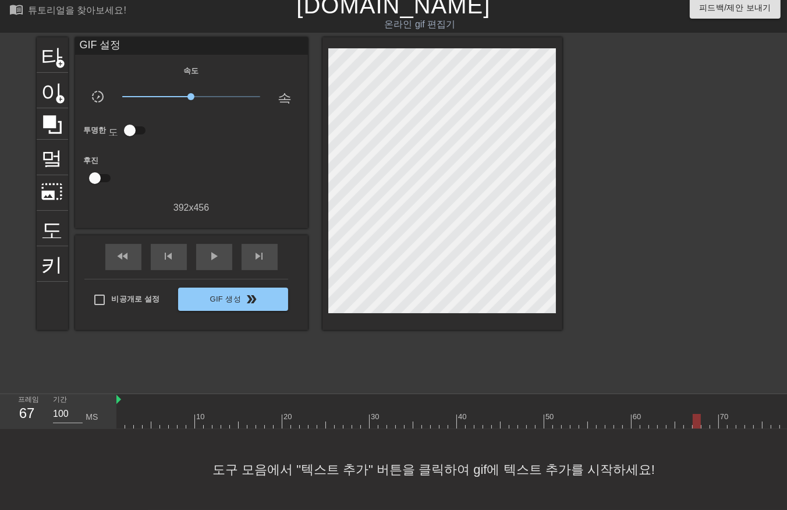
click at [691, 418] on div at bounding box center [622, 421] width 1013 height 15
click at [695, 414] on div at bounding box center [622, 421] width 1013 height 15
click at [703, 414] on div at bounding box center [622, 421] width 1013 height 15
drag, startPoint x: 711, startPoint y: 409, endPoint x: 713, endPoint y: 421, distance: 11.2
click at [712, 414] on div at bounding box center [622, 421] width 1013 height 15
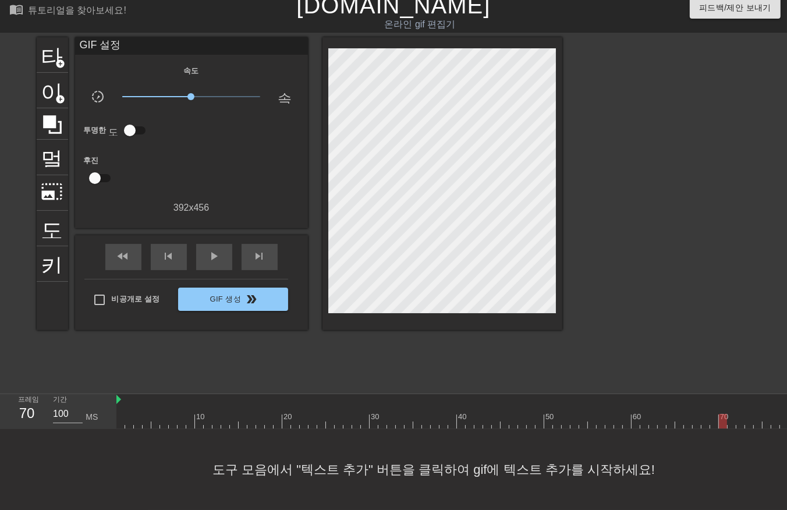
drag, startPoint x: 719, startPoint y: 411, endPoint x: 732, endPoint y: 424, distance: 18.5
click at [722, 415] on div at bounding box center [622, 421] width 1013 height 15
click at [387, 414] on div at bounding box center [277, 421] width 1013 height 15
click at [392, 414] on div at bounding box center [277, 421] width 1013 height 15
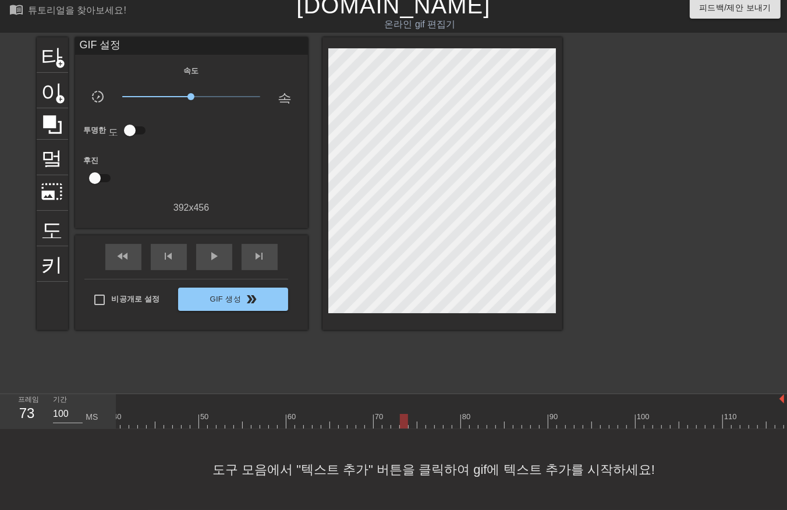
click at [400, 414] on div at bounding box center [277, 421] width 1013 height 15
click at [409, 414] on div at bounding box center [277, 421] width 1013 height 15
click at [420, 415] on div at bounding box center [277, 421] width 1013 height 15
drag, startPoint x: 426, startPoint y: 411, endPoint x: 428, endPoint y: 423, distance: 11.8
click at [425, 416] on div at bounding box center [277, 421] width 1013 height 15
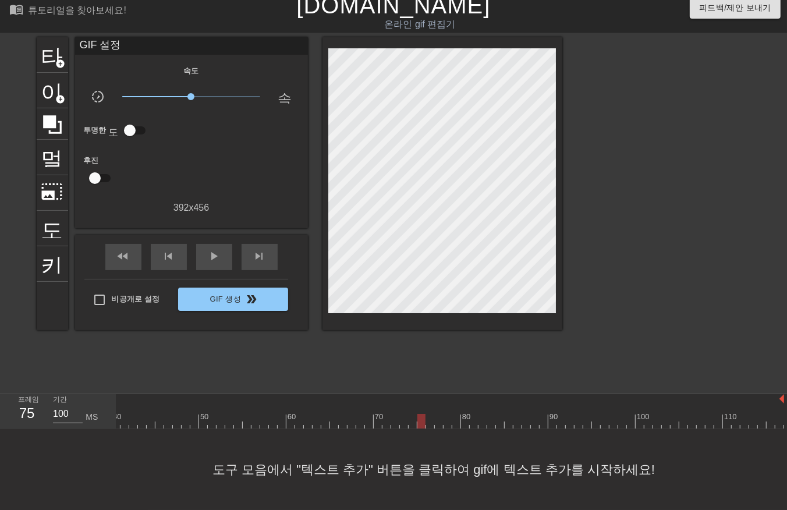
drag, startPoint x: 429, startPoint y: 411, endPoint x: 430, endPoint y: 417, distance: 5.9
click at [430, 415] on div at bounding box center [277, 421] width 1013 height 15
click at [440, 414] on div at bounding box center [277, 421] width 1013 height 15
drag, startPoint x: 448, startPoint y: 410, endPoint x: 448, endPoint y: 421, distance: 10.5
click at [448, 417] on div at bounding box center [277, 421] width 1013 height 15
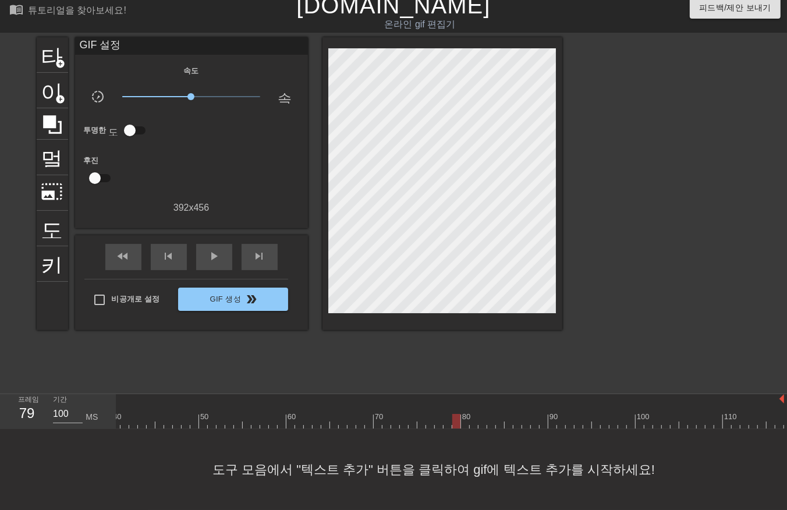
drag, startPoint x: 453, startPoint y: 409, endPoint x: 458, endPoint y: 418, distance: 10.2
click at [453, 414] on div at bounding box center [277, 421] width 1013 height 15
click at [464, 416] on div at bounding box center [277, 421] width 1013 height 15
drag, startPoint x: 471, startPoint y: 409, endPoint x: 474, endPoint y: 419, distance: 10.3
click at [472, 416] on div at bounding box center [277, 421] width 1013 height 15
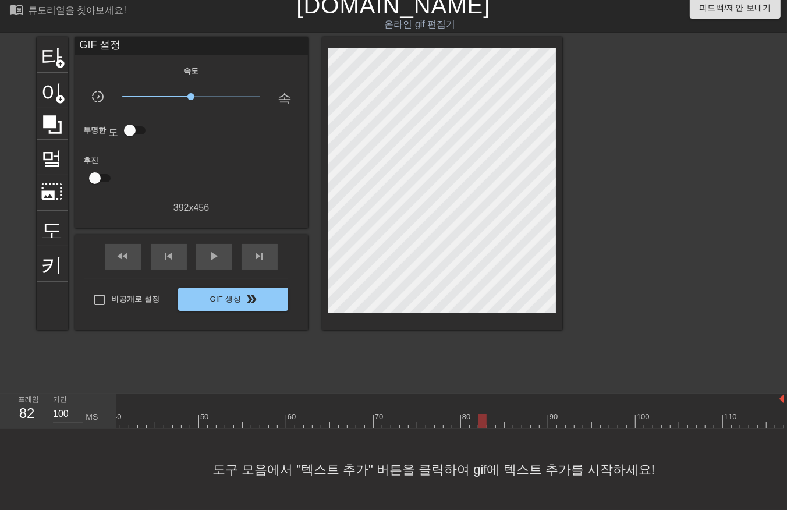
click at [479, 416] on div at bounding box center [277, 421] width 1013 height 15
drag, startPoint x: 490, startPoint y: 411, endPoint x: 491, endPoint y: 421, distance: 10.0
click at [490, 416] on div at bounding box center [277, 421] width 1013 height 15
click at [500, 415] on div at bounding box center [277, 421] width 1013 height 15
drag, startPoint x: 508, startPoint y: 411, endPoint x: 508, endPoint y: 418, distance: 7.0
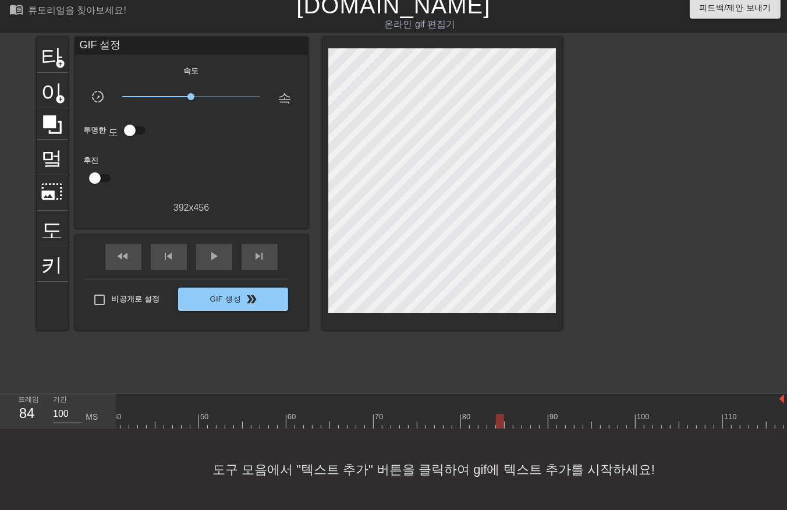
click at [508, 417] on div at bounding box center [277, 421] width 1013 height 15
drag, startPoint x: 516, startPoint y: 411, endPoint x: 515, endPoint y: 417, distance: 6.5
click at [515, 417] on div at bounding box center [277, 421] width 1013 height 15
click at [522, 415] on div at bounding box center [277, 421] width 1013 height 15
drag, startPoint x: 525, startPoint y: 412, endPoint x: 524, endPoint y: 419, distance: 7.0
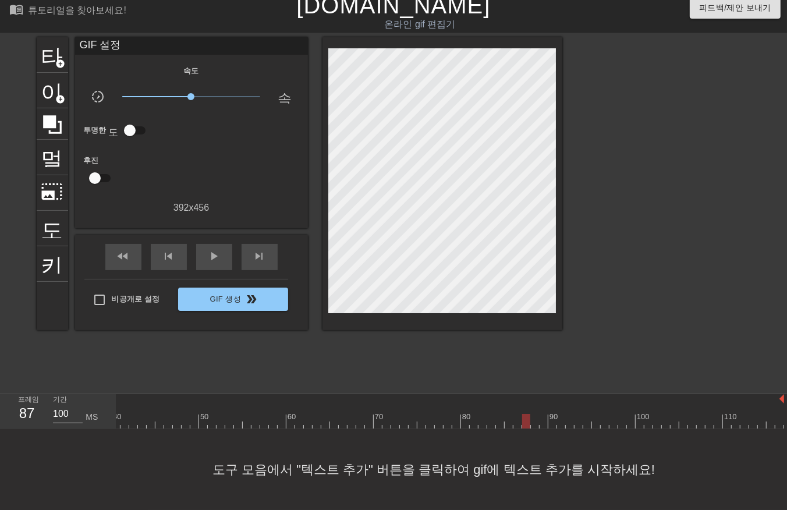
click at [524, 414] on div at bounding box center [277, 421] width 1013 height 15
drag, startPoint x: 531, startPoint y: 411, endPoint x: 534, endPoint y: 421, distance: 10.2
click at [531, 414] on div at bounding box center [277, 421] width 1013 height 15
click at [541, 414] on div at bounding box center [277, 421] width 1013 height 15
drag, startPoint x: 550, startPoint y: 409, endPoint x: 550, endPoint y: 421, distance: 11.1
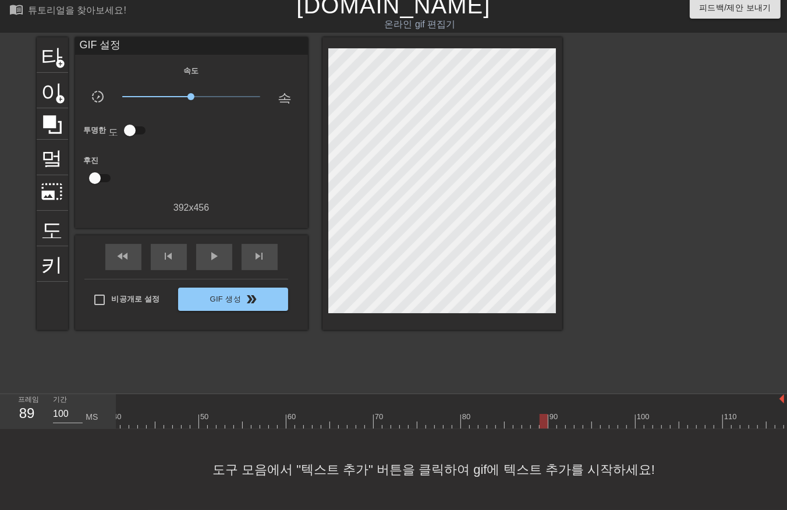
click at [550, 414] on div at bounding box center [277, 421] width 1013 height 15
drag, startPoint x: 557, startPoint y: 410, endPoint x: 561, endPoint y: 416, distance: 7.1
click at [557, 414] on div at bounding box center [277, 421] width 1013 height 15
click at [567, 415] on div at bounding box center [277, 421] width 1013 height 15
click at [575, 415] on div at bounding box center [277, 421] width 1013 height 15
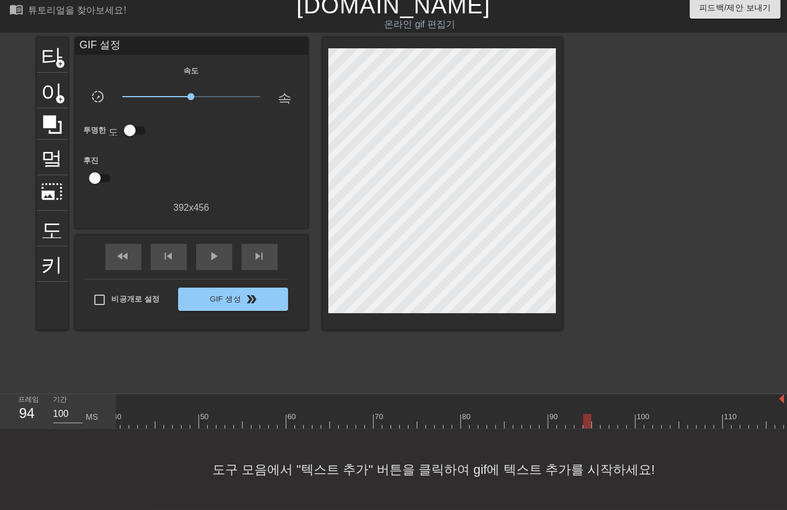
drag, startPoint x: 583, startPoint y: 410, endPoint x: 589, endPoint y: 420, distance: 11.5
click at [583, 414] on div at bounding box center [277, 421] width 1013 height 15
drag, startPoint x: 591, startPoint y: 412, endPoint x: 593, endPoint y: 421, distance: 8.5
click at [590, 415] on div at bounding box center [277, 421] width 1013 height 15
drag, startPoint x: 597, startPoint y: 411, endPoint x: 600, endPoint y: 416, distance: 6.0
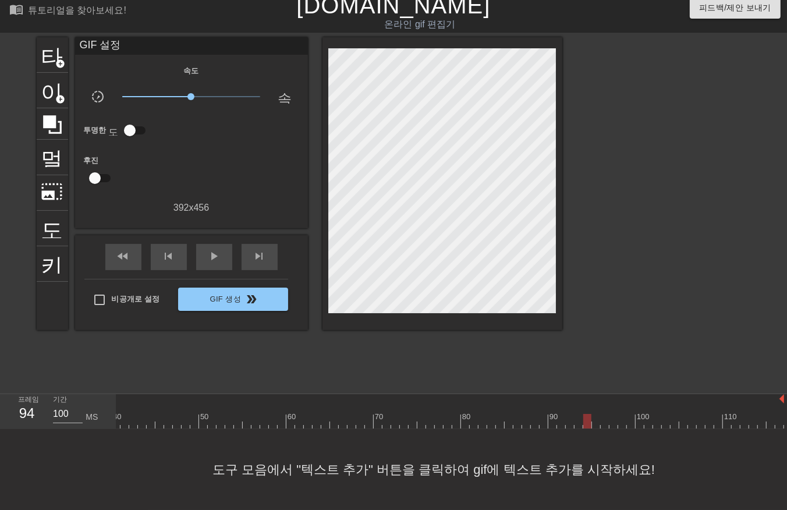
click at [598, 414] on div at bounding box center [277, 421] width 1013 height 15
drag, startPoint x: 602, startPoint y: 411, endPoint x: 609, endPoint y: 421, distance: 11.6
click at [605, 415] on div at bounding box center [277, 421] width 1013 height 15
drag, startPoint x: 614, startPoint y: 412, endPoint x: 614, endPoint y: 420, distance: 8.2
click at [614, 418] on div at bounding box center [277, 421] width 1013 height 15
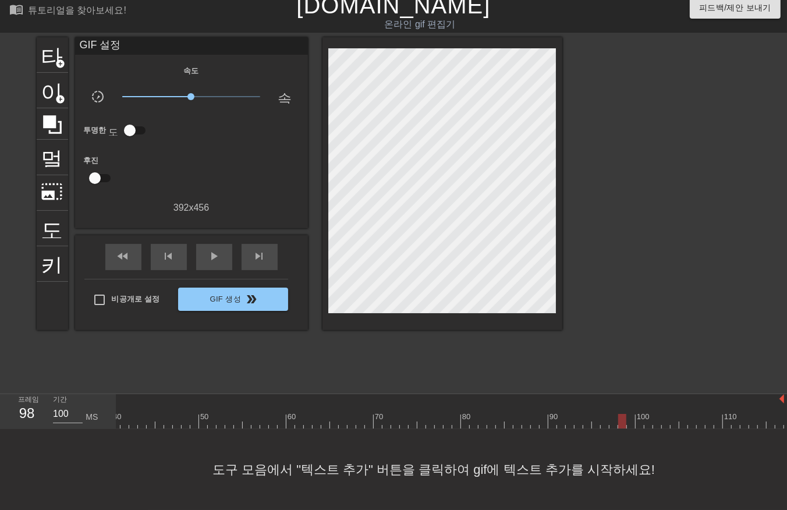
drag, startPoint x: 619, startPoint y: 412, endPoint x: 624, endPoint y: 416, distance: 7.1
click at [620, 415] on div at bounding box center [277, 421] width 1013 height 15
drag, startPoint x: 631, startPoint y: 411, endPoint x: 628, endPoint y: 418, distance: 7.8
click at [628, 418] on div at bounding box center [277, 421] width 1013 height 15
drag, startPoint x: 640, startPoint y: 411, endPoint x: 647, endPoint y: 422, distance: 13.6
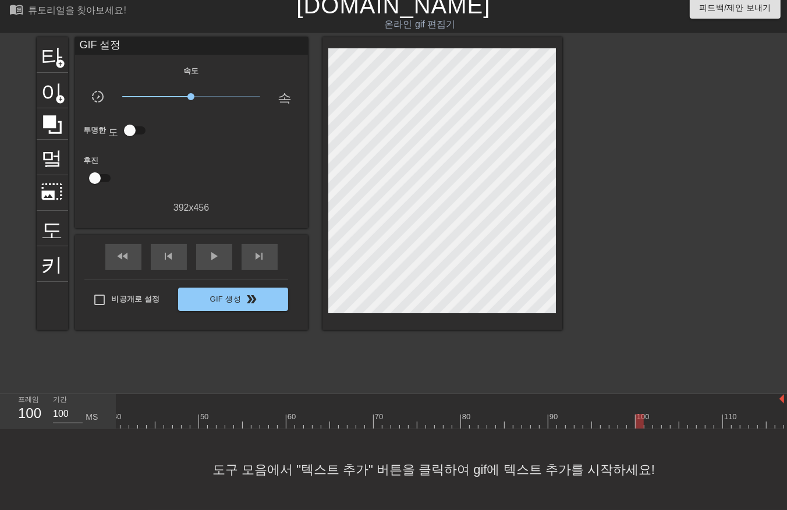
click at [642, 415] on div at bounding box center [277, 421] width 1013 height 15
drag, startPoint x: 644, startPoint y: 412, endPoint x: 644, endPoint y: 422, distance: 9.9
click at [644, 417] on div at bounding box center [277, 421] width 1013 height 15
click at [654, 416] on div at bounding box center [277, 421] width 1013 height 15
click at [663, 416] on div at bounding box center [277, 421] width 1013 height 15
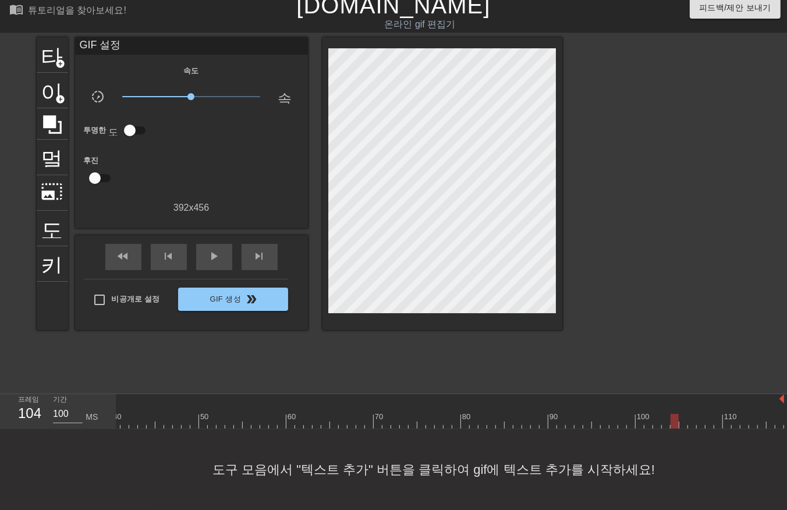
drag, startPoint x: 673, startPoint y: 412, endPoint x: 681, endPoint y: 419, distance: 10.7
click at [676, 417] on div at bounding box center [277, 421] width 1013 height 15
click at [684, 417] on div at bounding box center [277, 421] width 1013 height 15
click at [690, 416] on div at bounding box center [277, 421] width 1013 height 15
drag, startPoint x: 698, startPoint y: 414, endPoint x: 701, endPoint y: 421, distance: 8.3
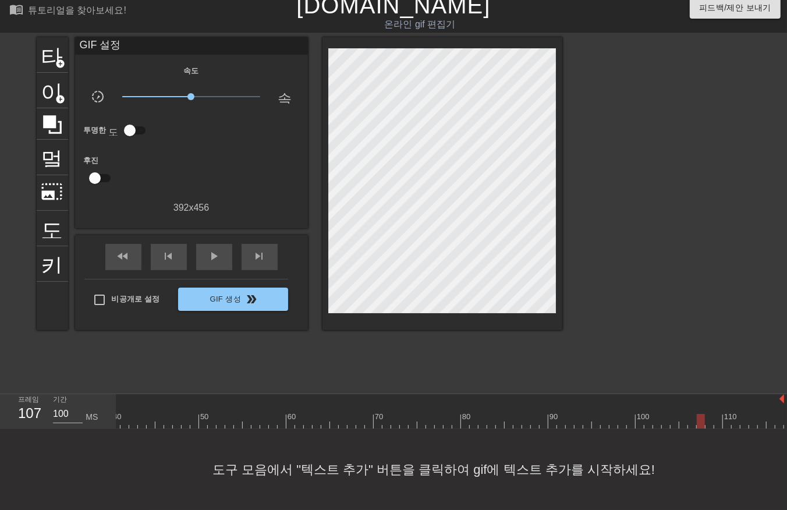
click at [698, 417] on div at bounding box center [277, 421] width 1013 height 15
drag, startPoint x: 705, startPoint y: 412, endPoint x: 712, endPoint y: 422, distance: 12.1
click at [705, 415] on div at bounding box center [277, 421] width 1013 height 15
drag, startPoint x: 709, startPoint y: 411, endPoint x: 716, endPoint y: 423, distance: 14.4
click at [708, 414] on div at bounding box center [277, 421] width 1013 height 15
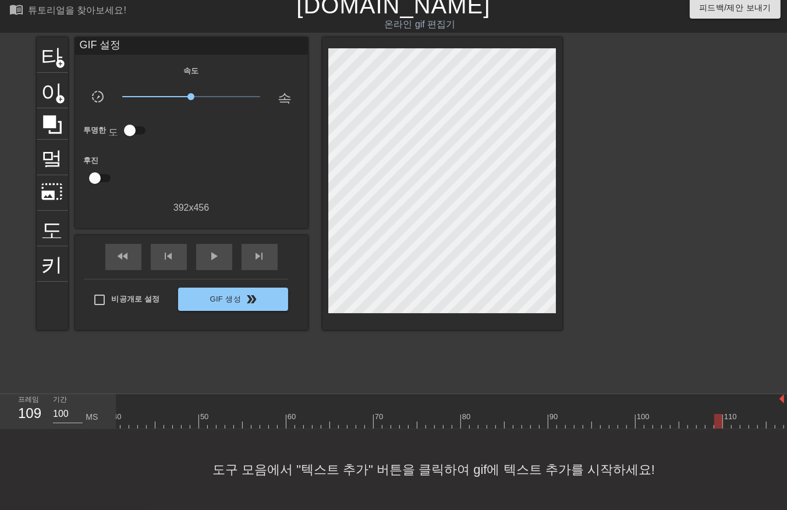
drag, startPoint x: 716, startPoint y: 409, endPoint x: 724, endPoint y: 421, distance: 13.9
click at [715, 414] on div at bounding box center [277, 421] width 1013 height 15
drag, startPoint x: 726, startPoint y: 410, endPoint x: 728, endPoint y: 417, distance: 7.4
click at [727, 416] on div at bounding box center [277, 421] width 1013 height 15
drag, startPoint x: 735, startPoint y: 412, endPoint x: 736, endPoint y: 418, distance: 6.4
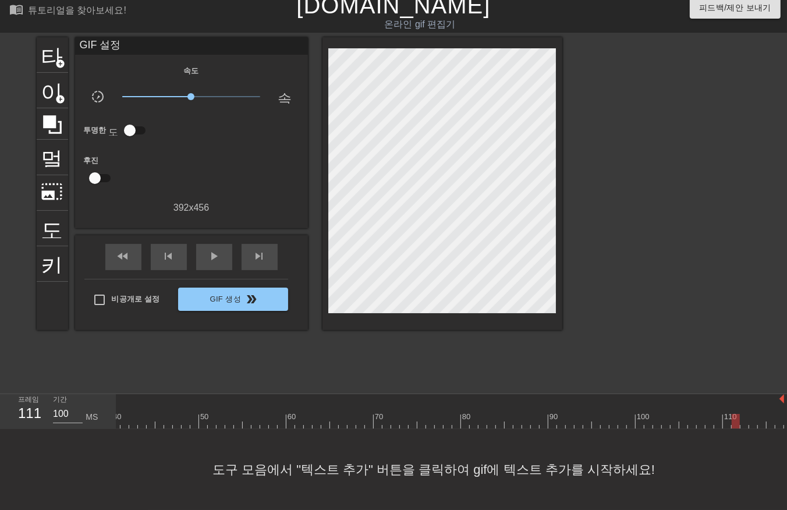
click at [736, 418] on div at bounding box center [277, 421] width 1013 height 15
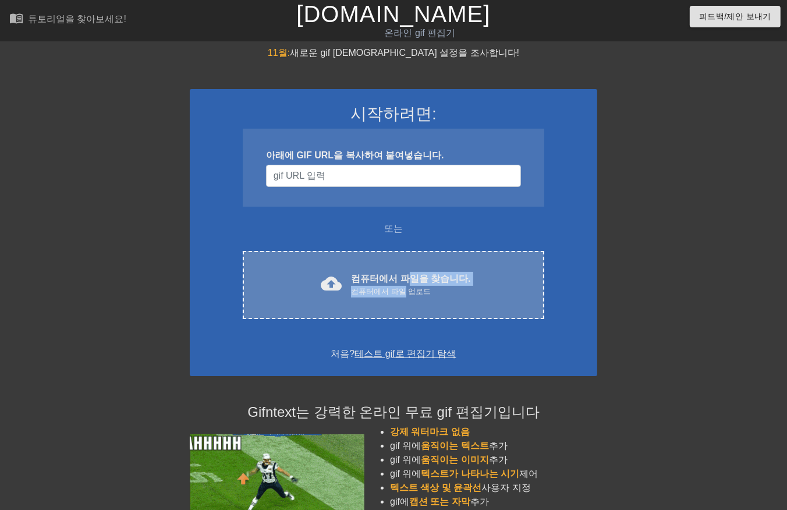
click at [407, 286] on div "컴퓨터에서 파일을 찾습니다. 컴퓨터에서 파일 업로드" at bounding box center [410, 285] width 119 height 26
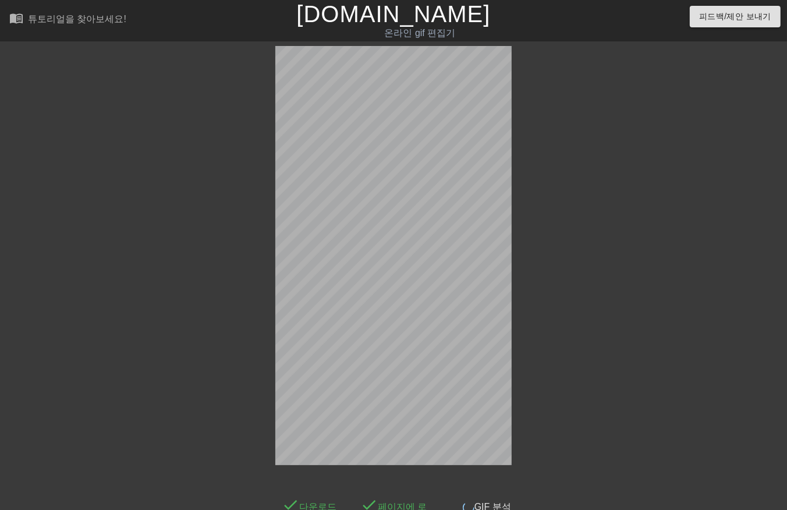
scroll to position [28, 0]
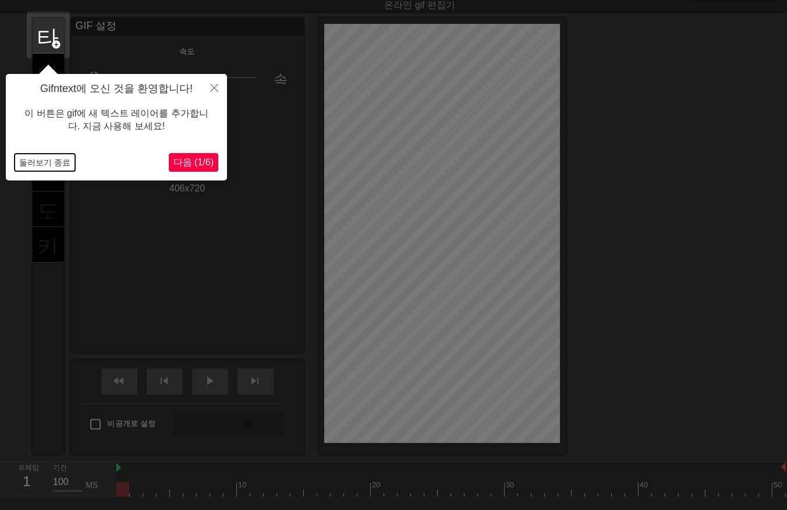
click at [35, 161] on button "둘러보기 종료" at bounding box center [45, 162] width 61 height 17
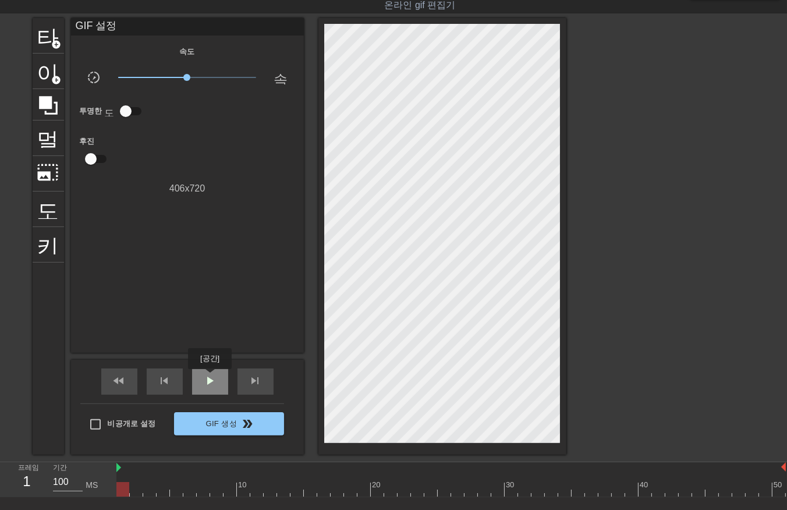
click at [210, 377] on span "play_arrow" at bounding box center [210, 381] width 14 height 14
click at [203, 380] on span "일시 중지" at bounding box center [210, 381] width 14 height 14
click at [123, 486] on div at bounding box center [451, 489] width 670 height 15
click at [776, 490] on div at bounding box center [450, 489] width 670 height 15
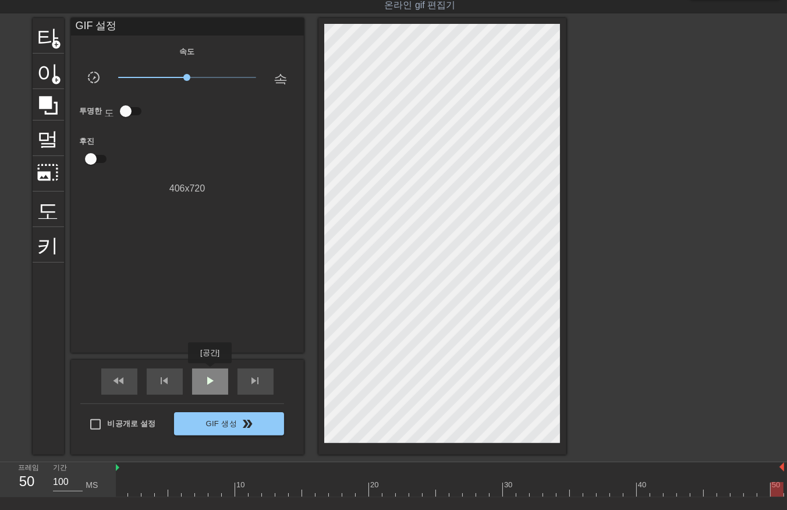
click at [210, 372] on div "play_arrow" at bounding box center [210, 382] width 36 height 26
drag, startPoint x: 204, startPoint y: 383, endPoint x: 171, endPoint y: 441, distance: 66.5
click at [204, 390] on div "일시 중지" at bounding box center [210, 382] width 36 height 26
click at [120, 488] on div at bounding box center [450, 489] width 670 height 15
click at [131, 487] on div at bounding box center [450, 489] width 670 height 15
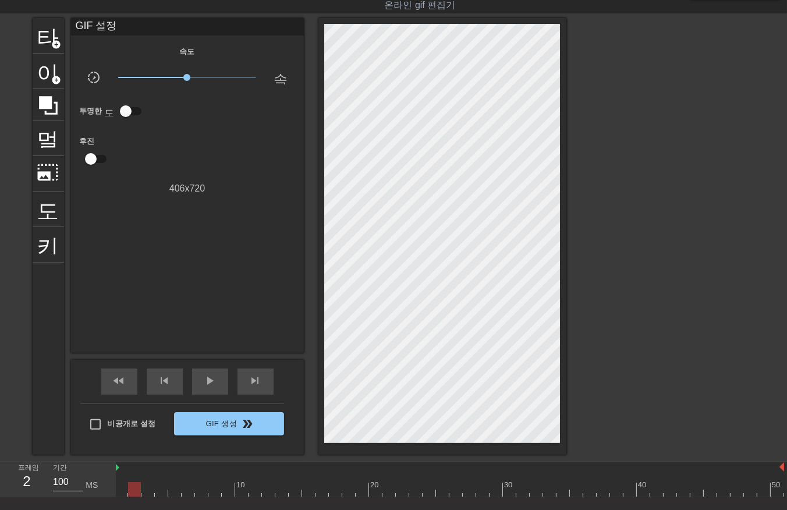
click at [147, 488] on div at bounding box center [450, 489] width 670 height 15
click at [158, 490] on div at bounding box center [450, 489] width 670 height 15
drag, startPoint x: 174, startPoint y: 489, endPoint x: 182, endPoint y: 492, distance: 9.0
click at [175, 490] on div at bounding box center [450, 489] width 670 height 15
click at [189, 490] on div at bounding box center [450, 489] width 670 height 15
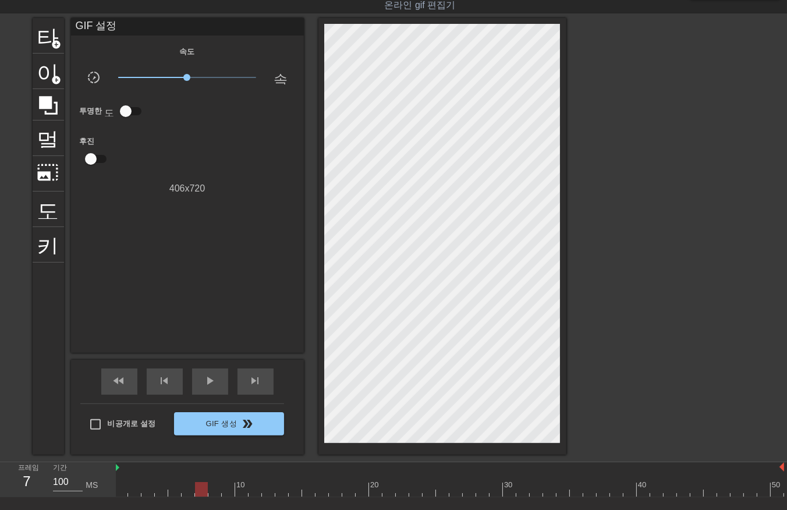
drag, startPoint x: 200, startPoint y: 490, endPoint x: 202, endPoint y: 496, distance: 6.1
click at [199, 492] on div at bounding box center [450, 489] width 670 height 15
click at [212, 493] on div at bounding box center [450, 489] width 670 height 15
click at [228, 491] on div at bounding box center [450, 489] width 670 height 15
click at [241, 492] on div at bounding box center [450, 489] width 670 height 15
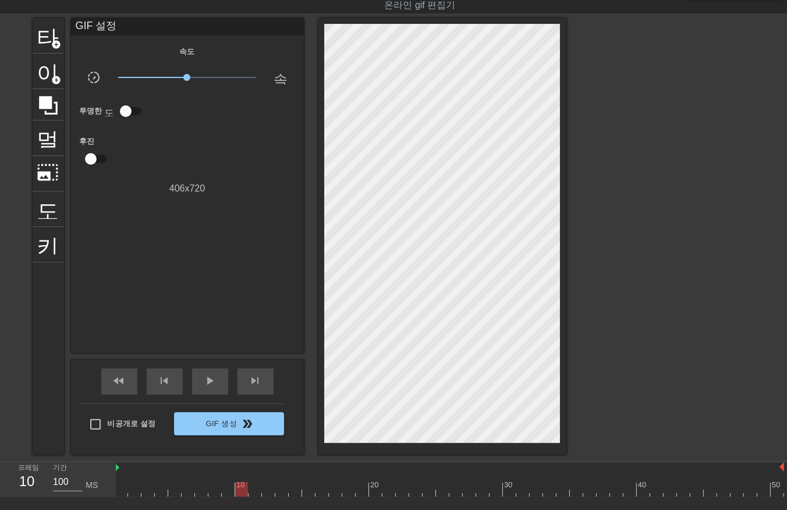
click at [257, 491] on div at bounding box center [450, 489] width 670 height 15
click at [266, 492] on div at bounding box center [450, 489] width 670 height 15
click at [281, 491] on div at bounding box center [450, 489] width 670 height 15
click at [295, 492] on div at bounding box center [450, 489] width 670 height 15
drag, startPoint x: 310, startPoint y: 488, endPoint x: 319, endPoint y: 493, distance: 9.7
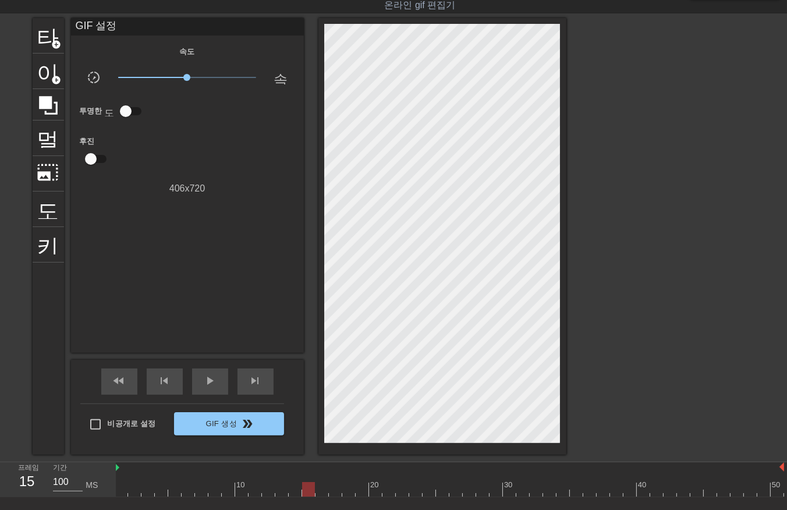
click at [310, 491] on div at bounding box center [450, 489] width 670 height 15
click at [324, 493] on div at bounding box center [450, 489] width 670 height 15
drag, startPoint x: 340, startPoint y: 490, endPoint x: 335, endPoint y: 495, distance: 6.6
click at [336, 494] on div at bounding box center [450, 489] width 670 height 15
click at [347, 493] on div at bounding box center [450, 489] width 670 height 15
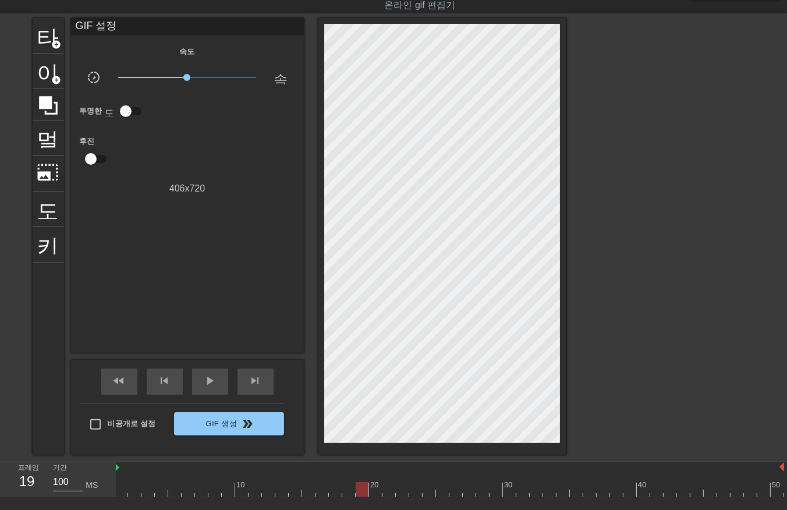
drag, startPoint x: 362, startPoint y: 490, endPoint x: 370, endPoint y: 494, distance: 9.1
click at [361, 492] on div at bounding box center [450, 489] width 670 height 15
drag, startPoint x: 375, startPoint y: 487, endPoint x: 379, endPoint y: 492, distance: 6.2
click at [375, 491] on div at bounding box center [450, 489] width 670 height 15
click at [388, 492] on div at bounding box center [450, 489] width 670 height 15
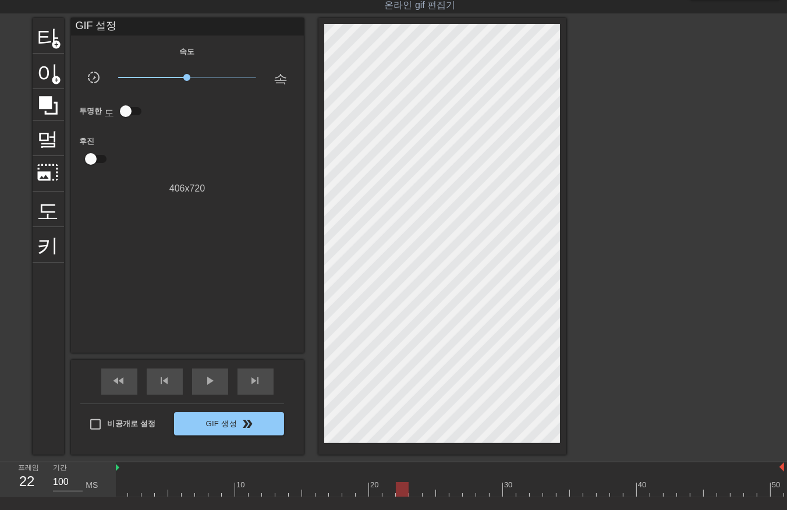
drag, startPoint x: 404, startPoint y: 490, endPoint x: 411, endPoint y: 493, distance: 8.1
click at [404, 492] on div at bounding box center [450, 489] width 670 height 15
click at [412, 492] on div at bounding box center [450, 489] width 670 height 15
drag, startPoint x: 429, startPoint y: 488, endPoint x: 431, endPoint y: 493, distance: 6.3
click at [429, 493] on div at bounding box center [450, 489] width 670 height 15
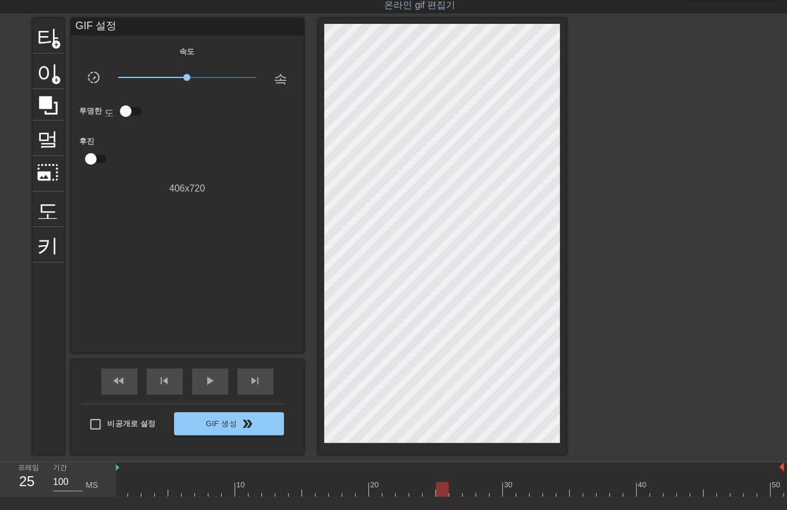
drag, startPoint x: 447, startPoint y: 488, endPoint x: 445, endPoint y: 494, distance: 6.1
click at [445, 493] on div at bounding box center [450, 489] width 670 height 15
drag, startPoint x: 455, startPoint y: 489, endPoint x: 463, endPoint y: 496, distance: 9.9
click at [456, 494] on div at bounding box center [450, 489] width 670 height 15
click at [469, 490] on div at bounding box center [450, 489] width 670 height 15
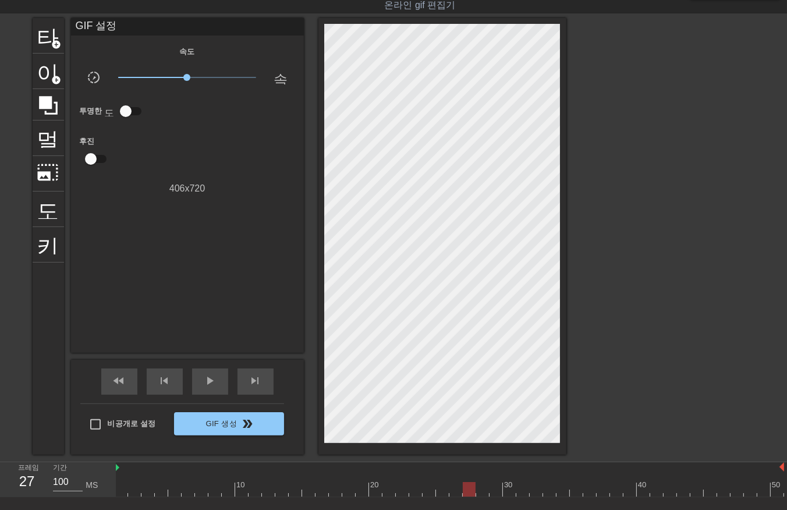
click at [481, 493] on div at bounding box center [450, 489] width 670 height 15
click at [496, 492] on div at bounding box center [450, 489] width 670 height 15
click at [513, 490] on div at bounding box center [450, 489] width 670 height 15
click at [525, 493] on div at bounding box center [450, 489] width 670 height 15
click at [536, 492] on div at bounding box center [450, 489] width 670 height 15
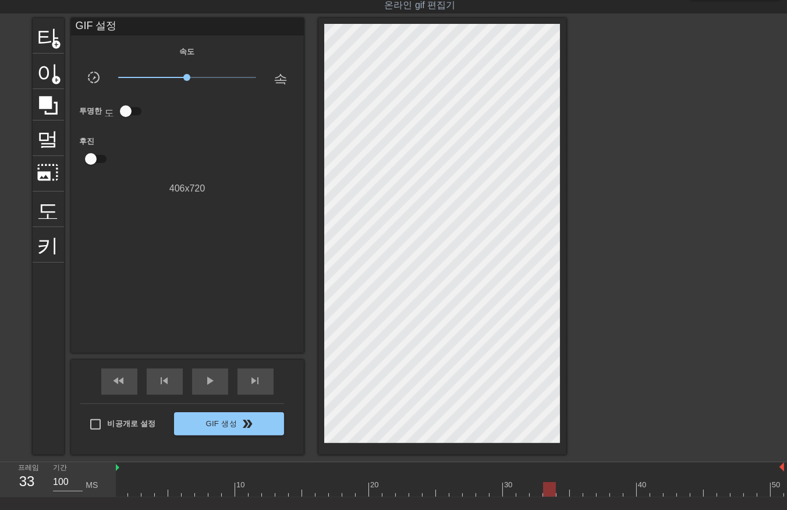
click at [546, 490] on div at bounding box center [450, 489] width 670 height 15
drag, startPoint x: 561, startPoint y: 489, endPoint x: 569, endPoint y: 494, distance: 9.4
click at [561, 492] on div at bounding box center [450, 489] width 670 height 15
drag, startPoint x: 571, startPoint y: 489, endPoint x: 577, endPoint y: 492, distance: 7.0
click at [572, 494] on div at bounding box center [450, 489] width 670 height 15
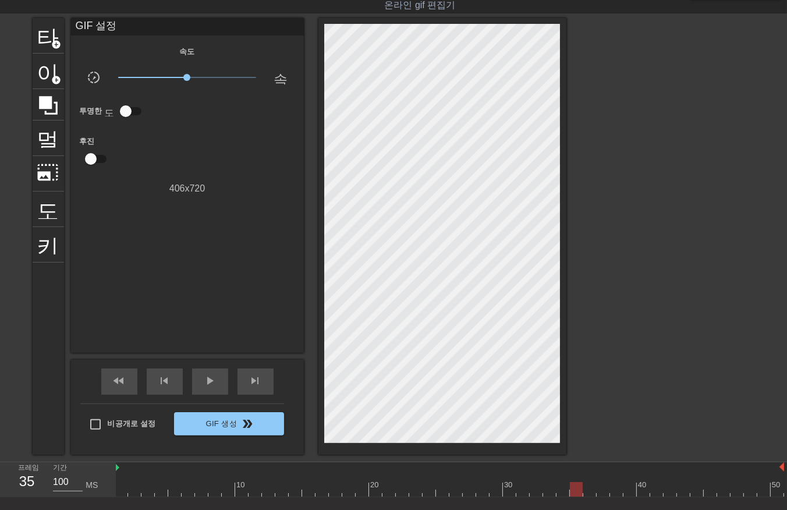
click at [585, 491] on div at bounding box center [450, 489] width 670 height 15
click at [601, 493] on div at bounding box center [450, 489] width 670 height 15
click at [614, 493] on div at bounding box center [450, 489] width 670 height 15
click at [626, 492] on div at bounding box center [450, 489] width 670 height 15
drag, startPoint x: 641, startPoint y: 488, endPoint x: 642, endPoint y: 496, distance: 8.2
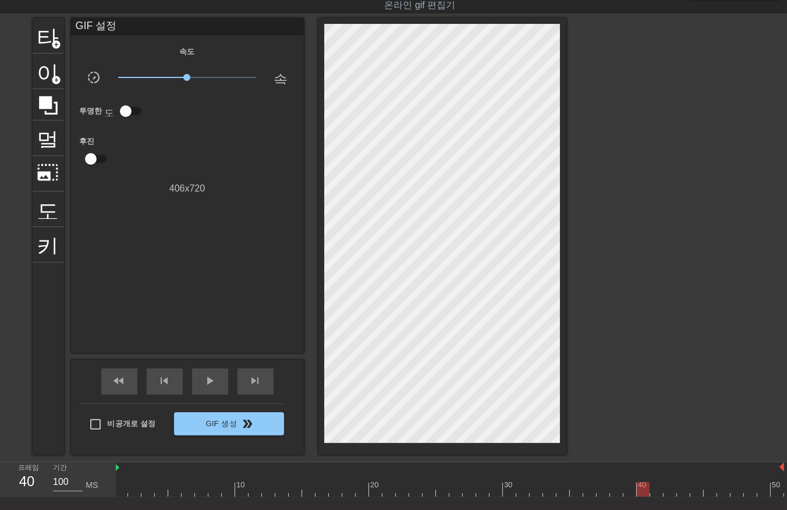
click at [642, 496] on div at bounding box center [450, 489] width 670 height 15
click at [654, 494] on div at bounding box center [450, 489] width 670 height 15
click at [666, 493] on div at bounding box center [450, 489] width 670 height 15
click at [681, 492] on div at bounding box center [450, 489] width 670 height 15
click at [694, 492] on div at bounding box center [450, 489] width 670 height 15
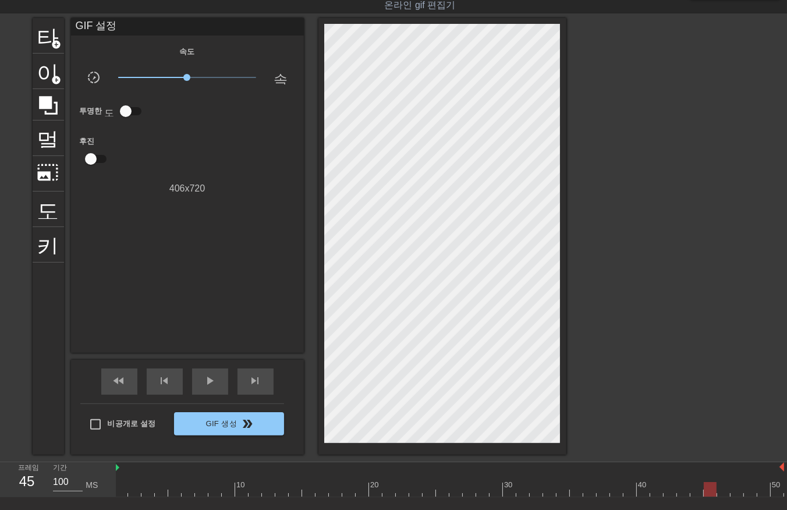
click at [709, 493] on div at bounding box center [450, 489] width 670 height 15
click at [721, 494] on div at bounding box center [450, 489] width 670 height 15
drag, startPoint x: 733, startPoint y: 491, endPoint x: 744, endPoint y: 494, distance: 12.0
click at [734, 493] on div at bounding box center [450, 489] width 670 height 15
drag, startPoint x: 750, startPoint y: 488, endPoint x: 758, endPoint y: 492, distance: 9.1
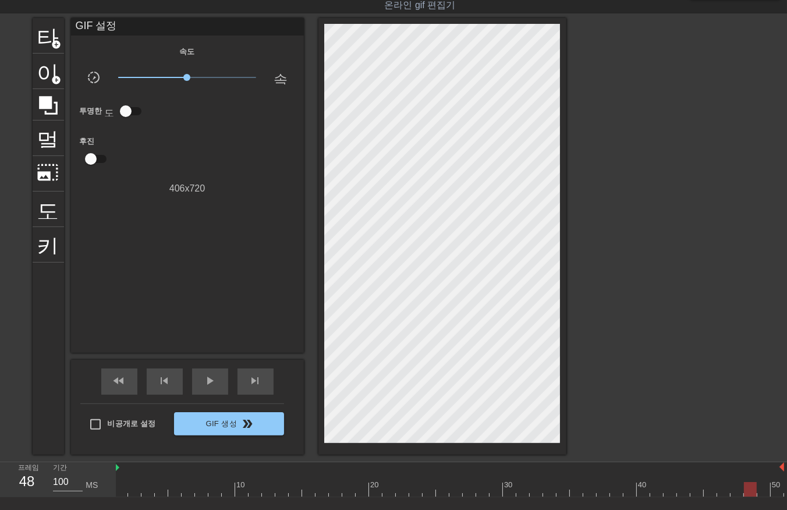
click at [748, 491] on div at bounding box center [450, 489] width 670 height 15
drag, startPoint x: 761, startPoint y: 488, endPoint x: 758, endPoint y: 495, distance: 8.3
click at [758, 494] on div at bounding box center [450, 489] width 670 height 15
click at [775, 490] on div at bounding box center [450, 489] width 670 height 15
